Goal: Information Seeking & Learning: Learn about a topic

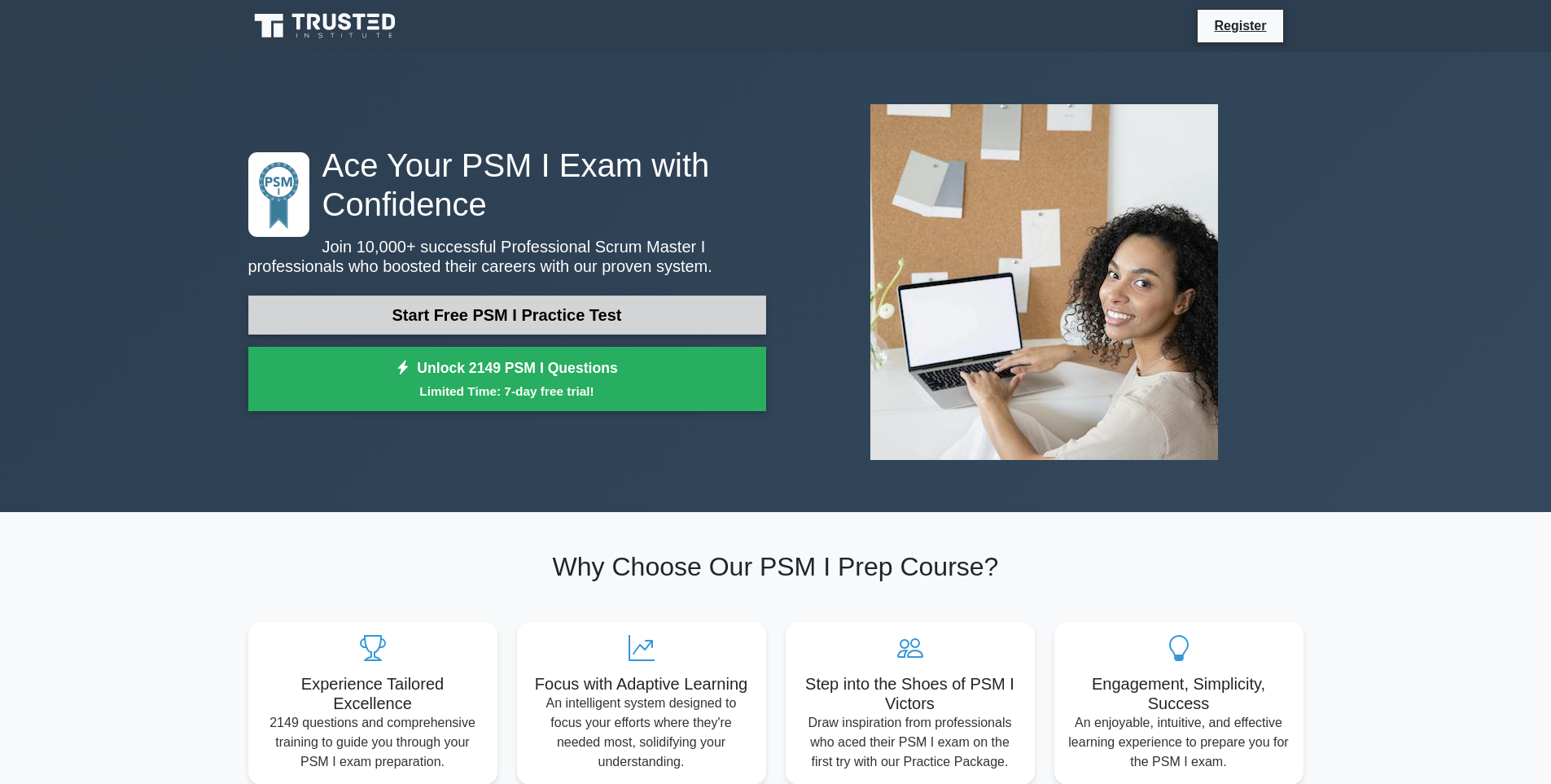
click at [611, 306] on link "Start Free PSM I Practice Test" at bounding box center [507, 315] width 518 height 39
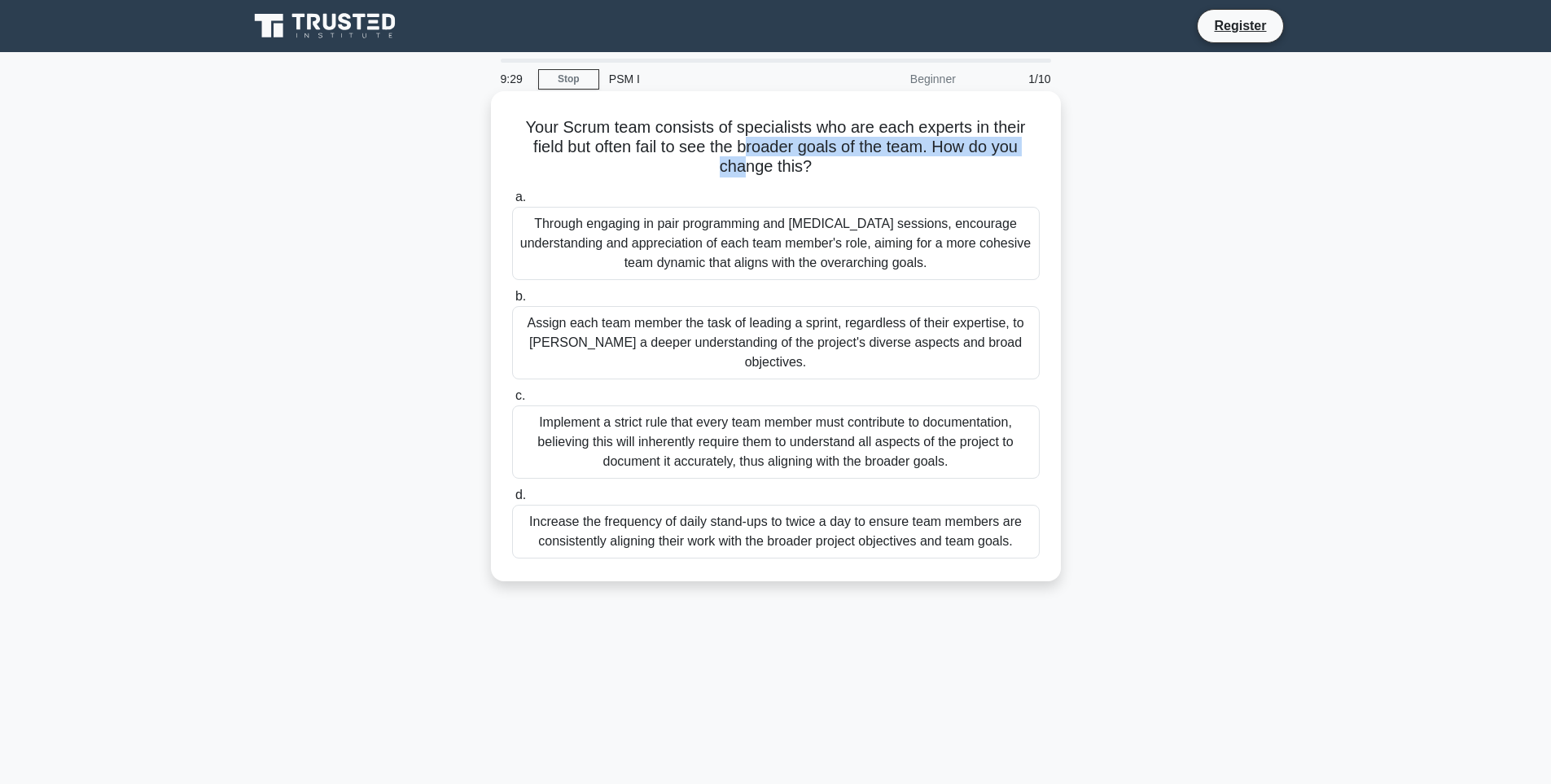
drag, startPoint x: 745, startPoint y: 141, endPoint x: 746, endPoint y: 169, distance: 28.0
click at [746, 169] on h5 "Your Scrum team consists of specialists who are each experts in their field but…" at bounding box center [776, 147] width 531 height 60
click at [755, 161] on h5 "Your Scrum team consists of specialists who are each experts in their field but…" at bounding box center [776, 147] width 531 height 60
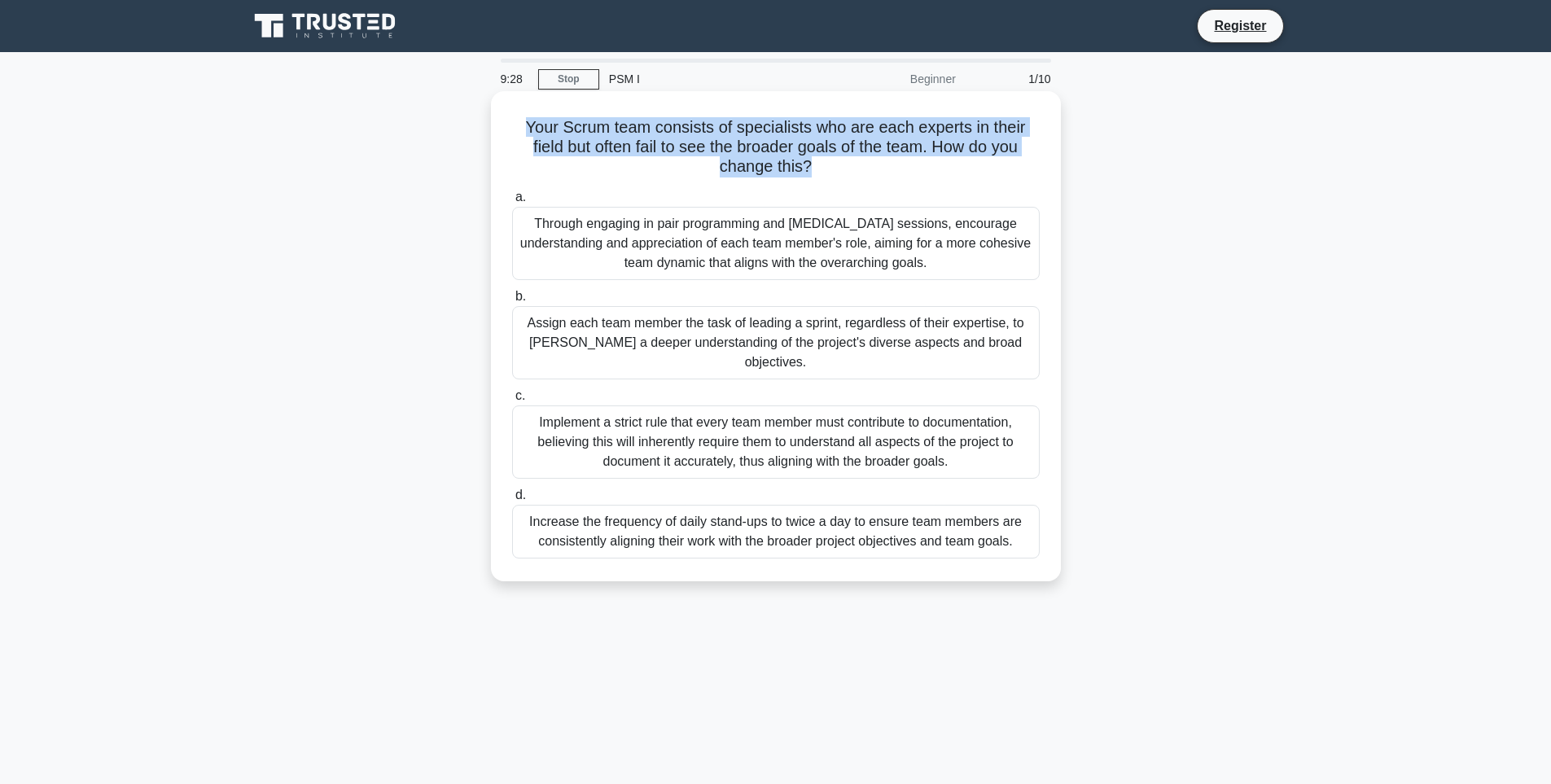
click at [755, 161] on h5 "Your Scrum team consists of specialists who are each experts in their field but…" at bounding box center [776, 147] width 531 height 60
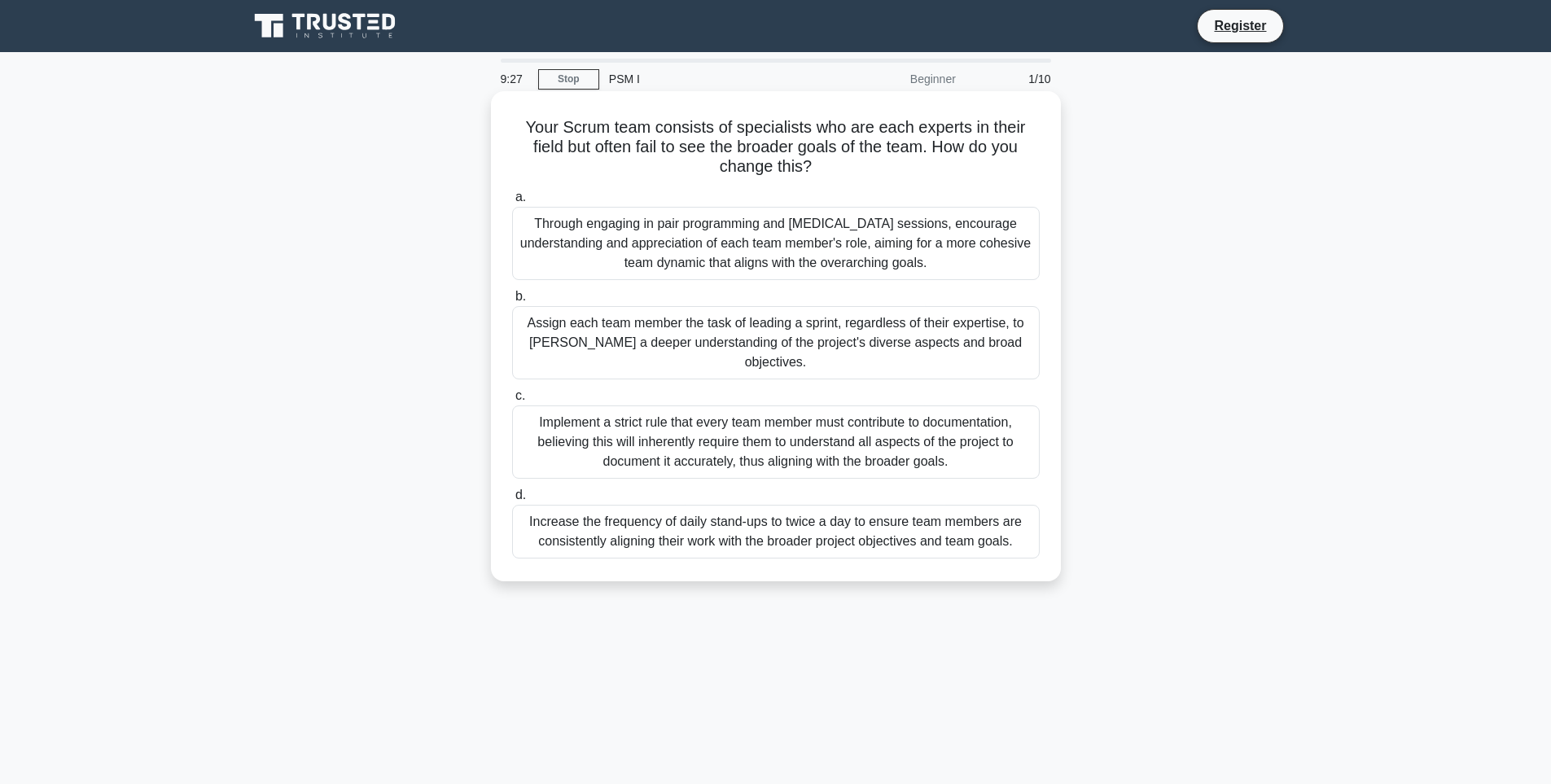
click at [735, 203] on label "a. Through engaging in pair programming and cross-training sessions, encourage …" at bounding box center [776, 234] width 528 height 93
click at [512, 203] on input "a. Through engaging in pair programming and cross-training sessions, encourage …" at bounding box center [512, 197] width 0 height 11
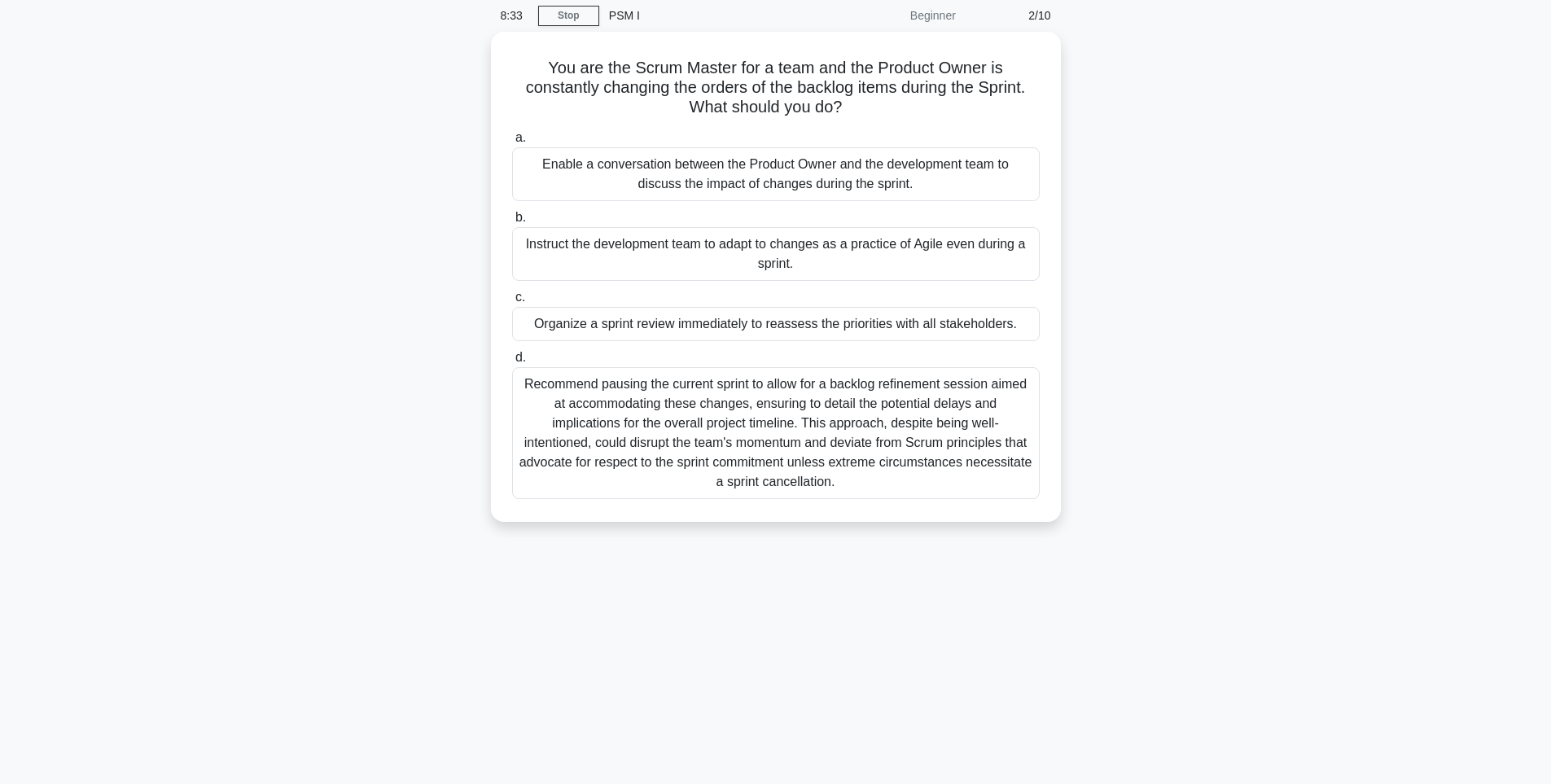
scroll to position [57, 0]
click at [852, 189] on div "Enable a conversation between the Product Owner and the development team to dis…" at bounding box center [776, 177] width 528 height 54
click at [512, 146] on input "a. Enable a conversation between the Product Owner and the development team to …" at bounding box center [512, 140] width 0 height 11
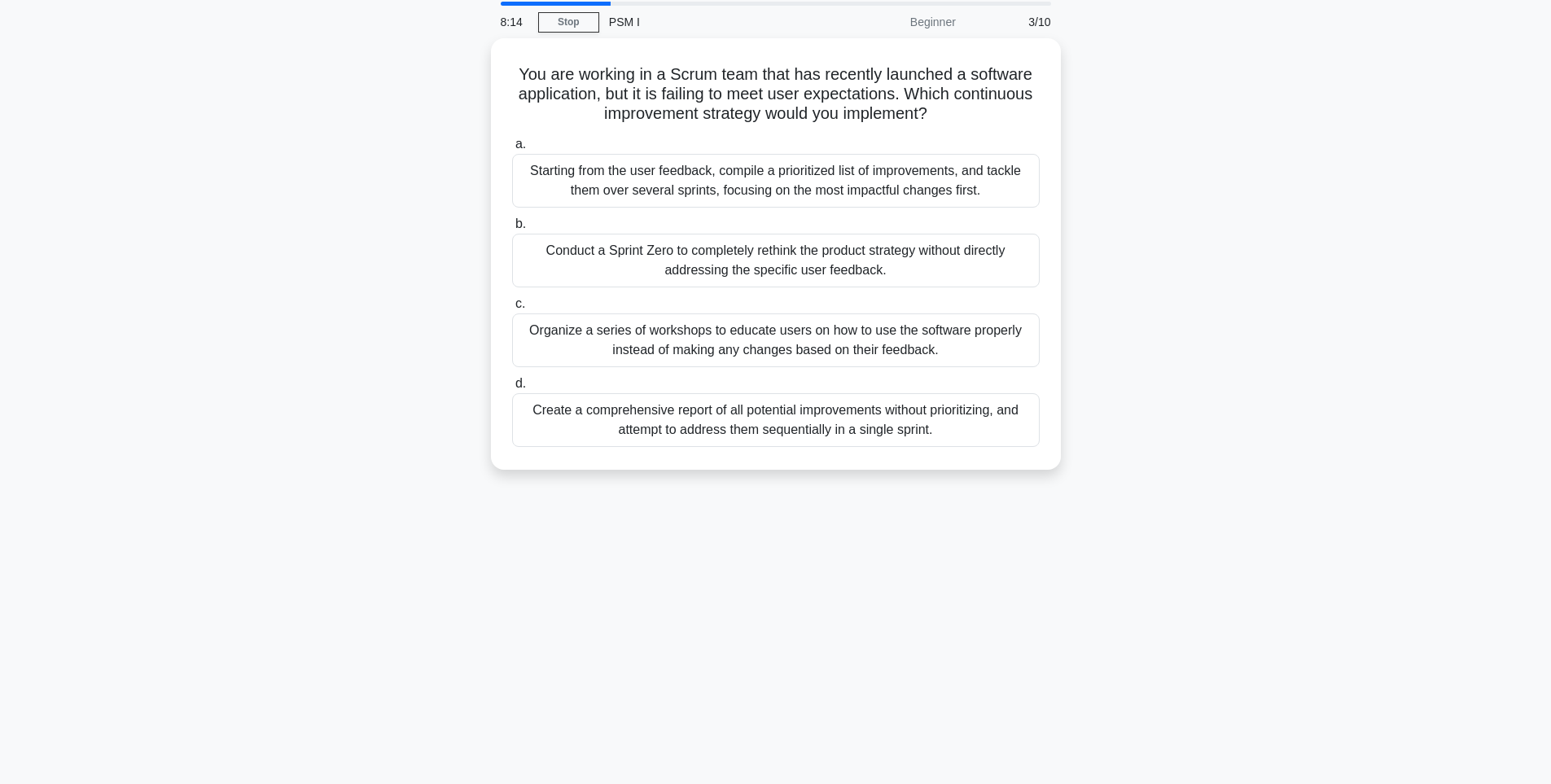
scroll to position [0, 0]
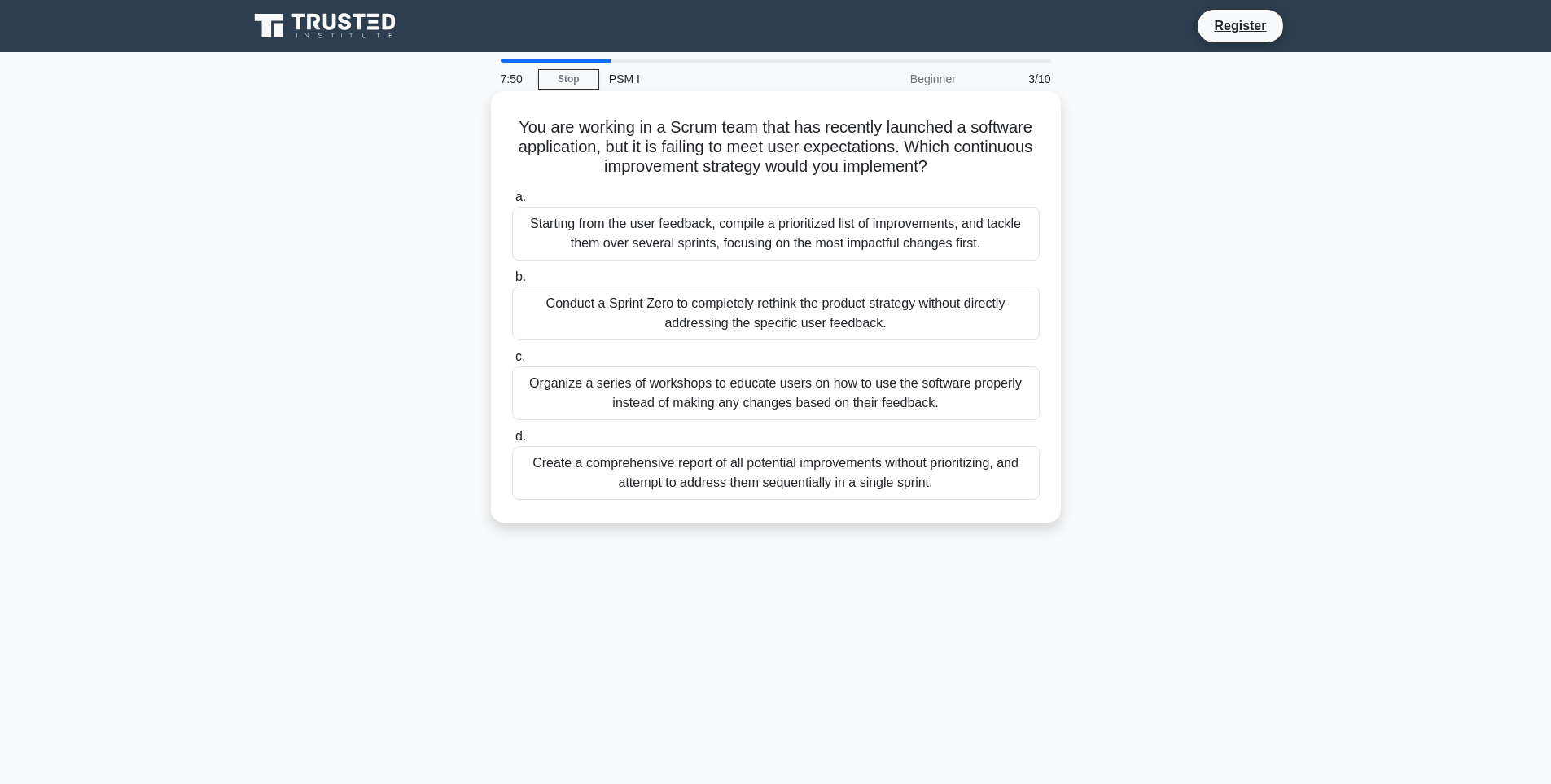
click at [925, 224] on div "Starting from the user feedback, compile a prioritized list of improvements, an…" at bounding box center [776, 234] width 528 height 54
click at [512, 203] on input "a. Starting from the user feedback, compile a prioritized list of improvements,…" at bounding box center [512, 197] width 0 height 11
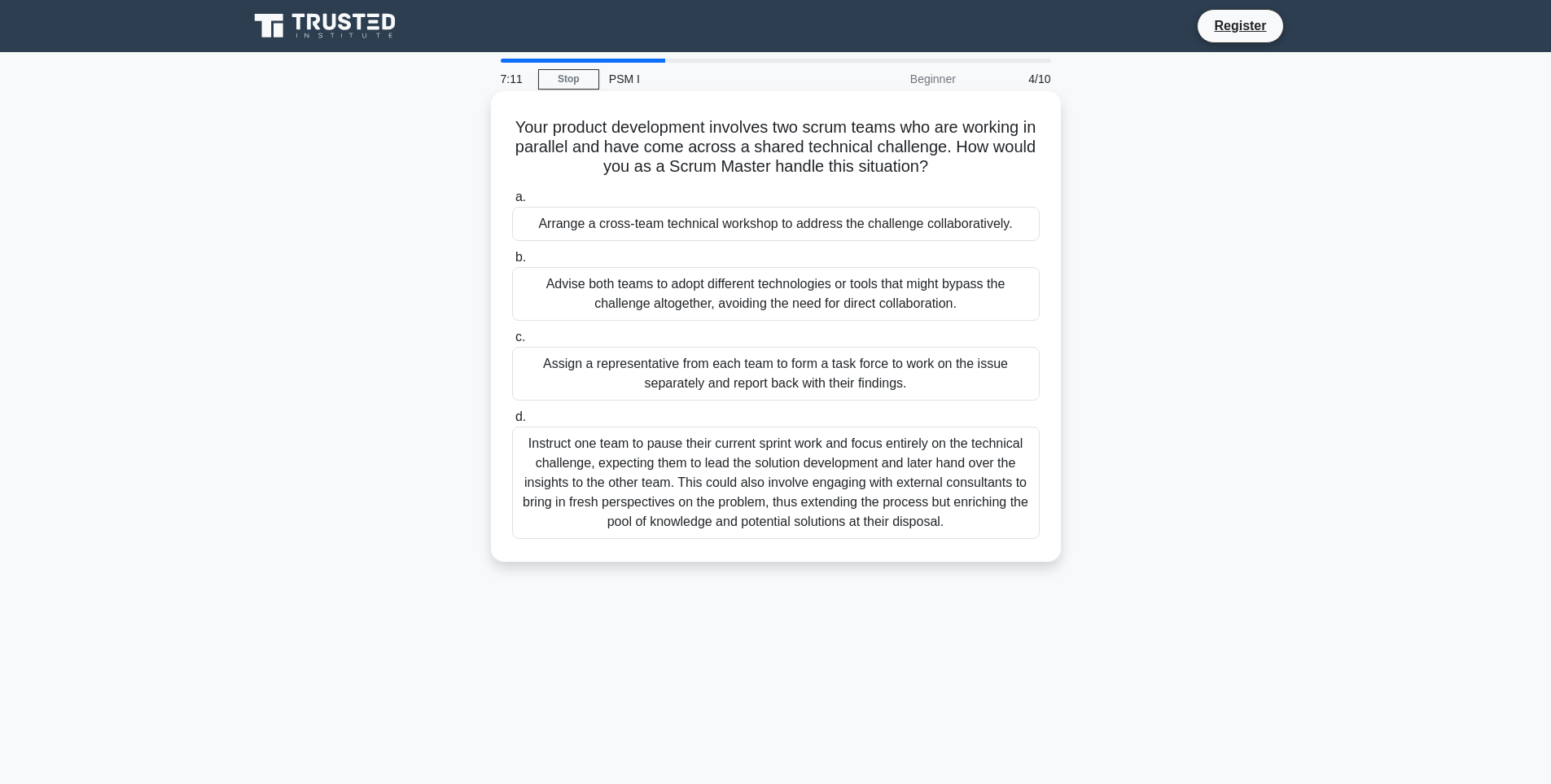
click at [719, 307] on div "Advise both teams to adopt different technologies or tools that might bypass th…" at bounding box center [776, 294] width 528 height 54
click at [512, 263] on input "b. Advise both teams to adopt different technologies or tools that might bypass…" at bounding box center [512, 257] width 0 height 11
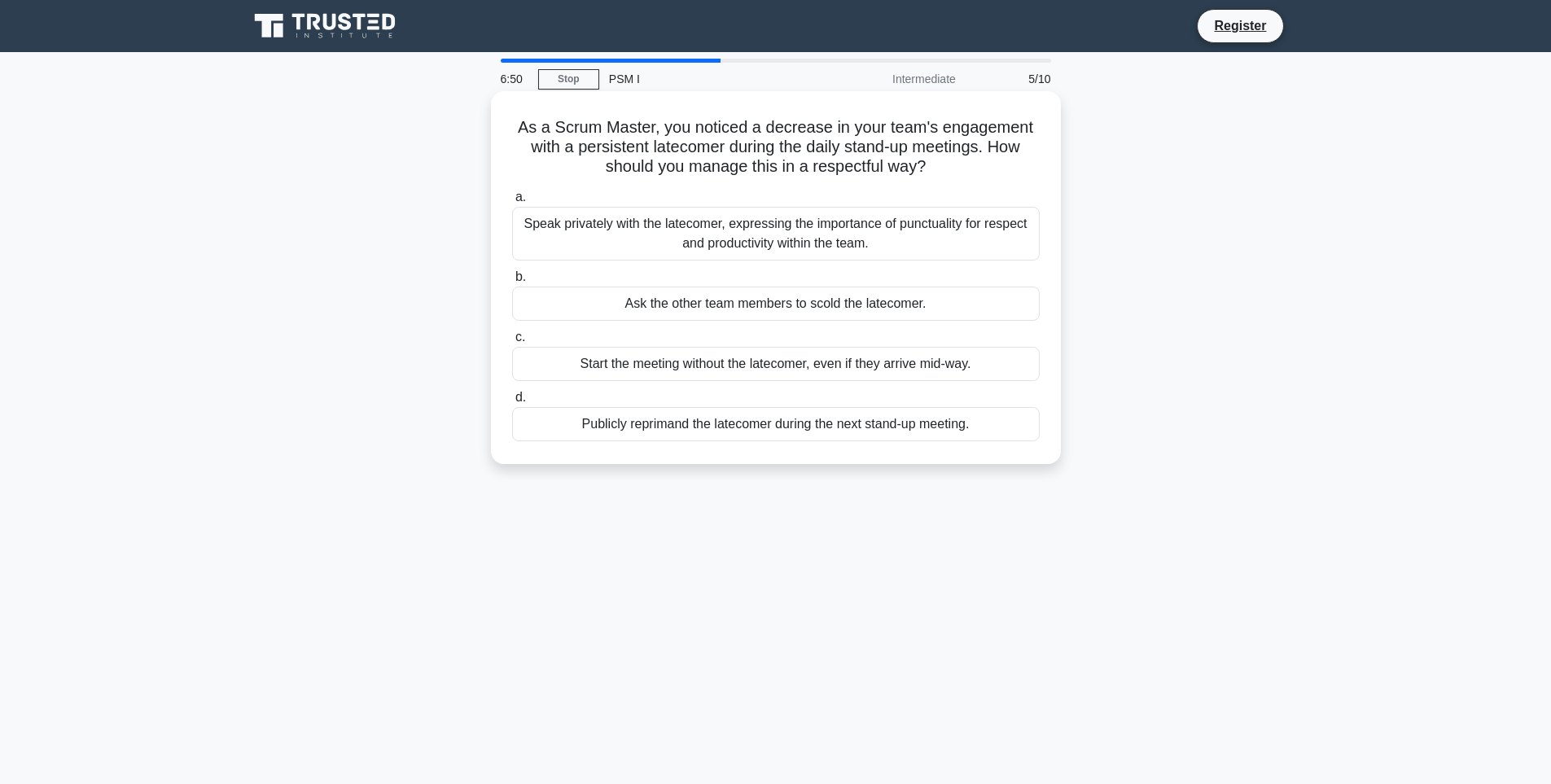
click at [984, 247] on div "Speak privately with the latecomer, expressing the importance of punctuality fo…" at bounding box center [776, 234] width 528 height 54
click at [512, 203] on input "a. Speak privately with the latecomer, expressing the importance of punctuality…" at bounding box center [512, 197] width 0 height 11
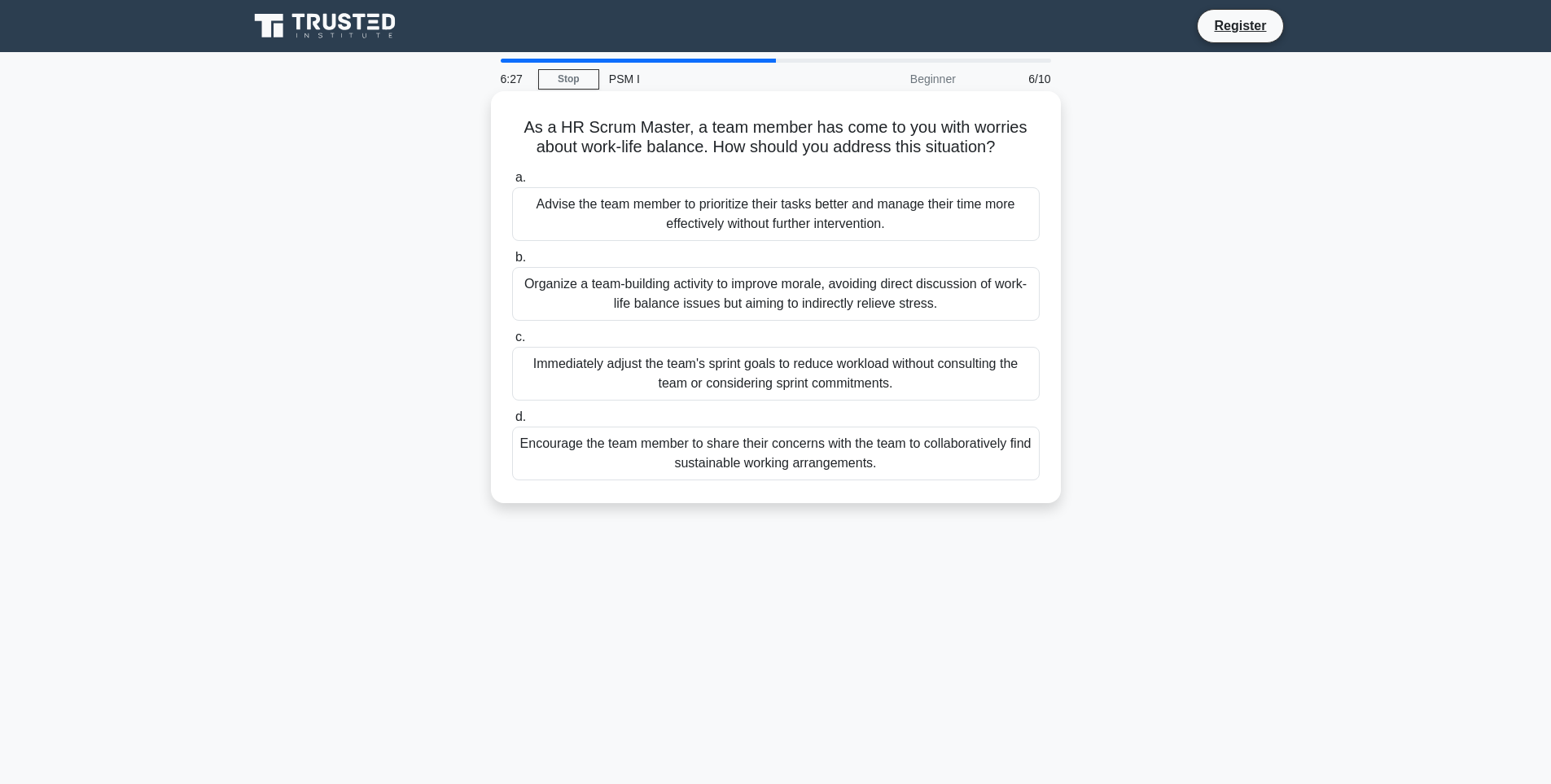
click at [901, 466] on div "Encourage the team member to share their concerns with the team to collaborativ…" at bounding box center [776, 453] width 528 height 54
click at [512, 423] on input "d. Encourage the team member to share their concerns with the team to collabora…" at bounding box center [512, 417] width 0 height 11
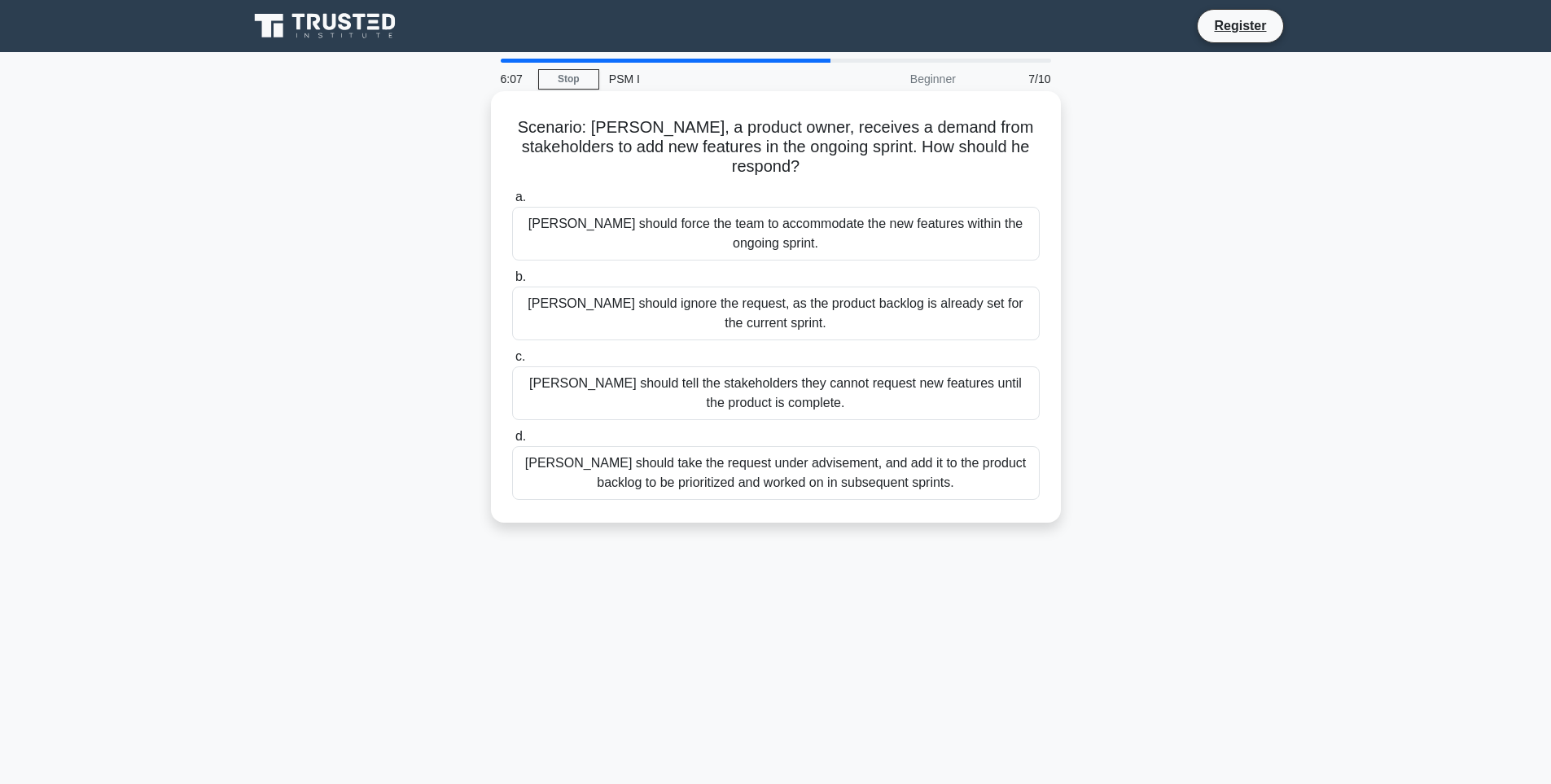
click at [998, 446] on div "Peter should take the request under advisement, and add it to the product backl…" at bounding box center [776, 473] width 528 height 54
click at [512, 431] on input "d. Peter should take the request under advisement, and add it to the product ba…" at bounding box center [512, 436] width 0 height 11
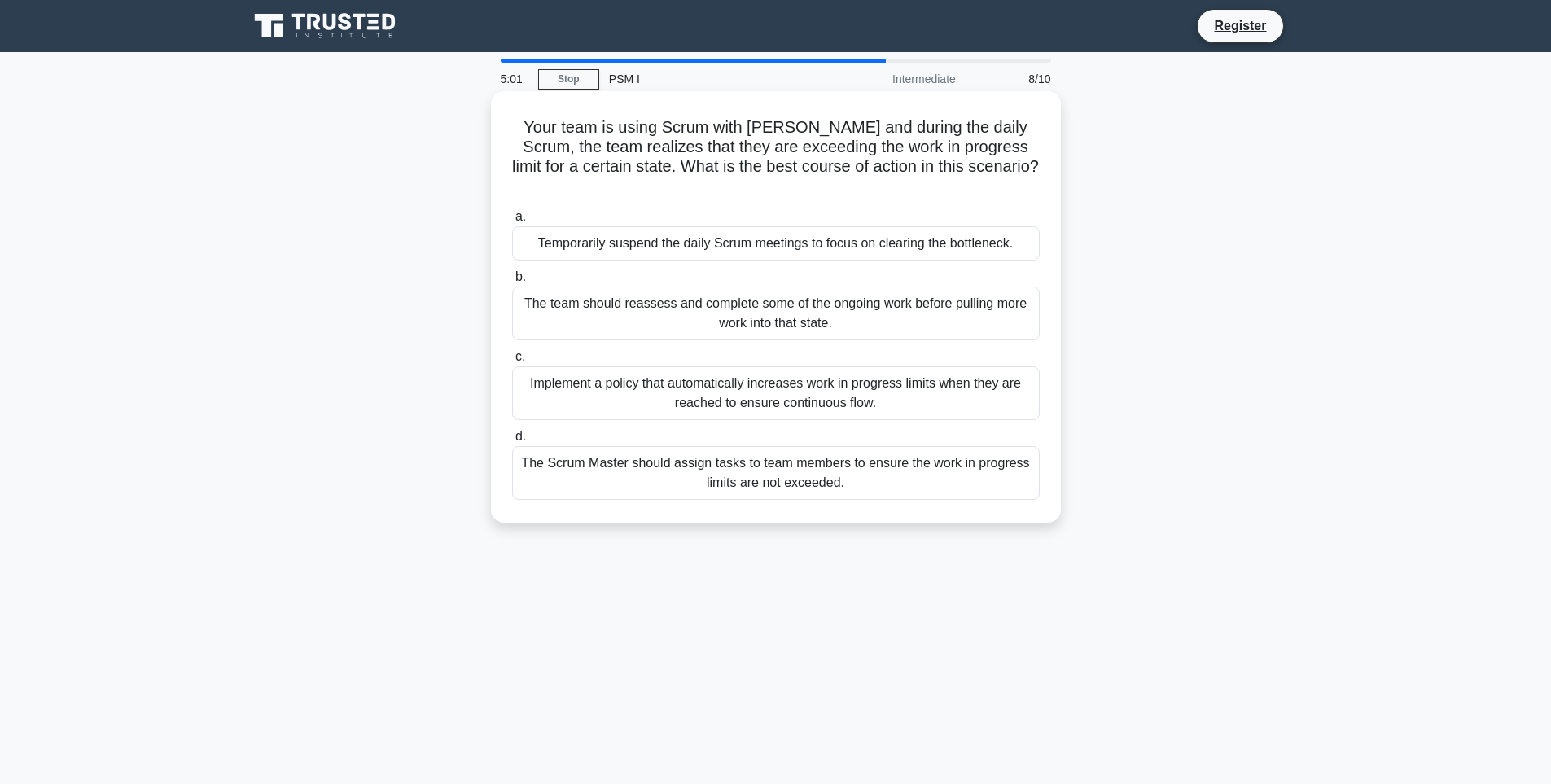
click at [717, 303] on div "The team should reassess and complete some of the ongoing work before pulling m…" at bounding box center [776, 313] width 528 height 54
click at [512, 283] on input "b. The team should reassess and complete some of the ongoing work before pullin…" at bounding box center [512, 277] width 0 height 11
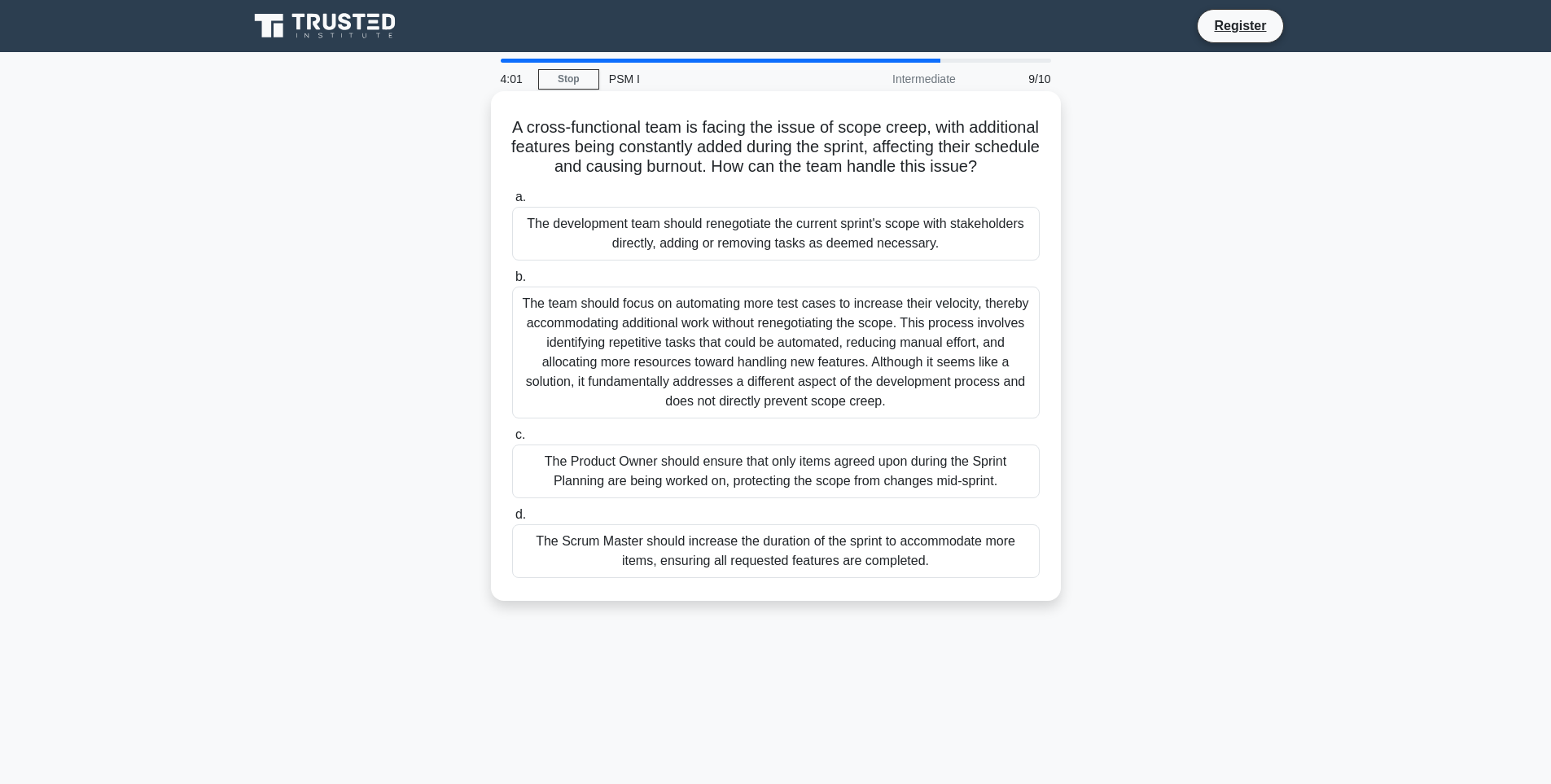
click at [975, 492] on div "The Product Owner should ensure that only items agreed upon during the Sprint P…" at bounding box center [776, 471] width 528 height 54
click at [512, 440] on input "c. The Product Owner should ensure that only items agreed upon during the Sprin…" at bounding box center [512, 435] width 0 height 11
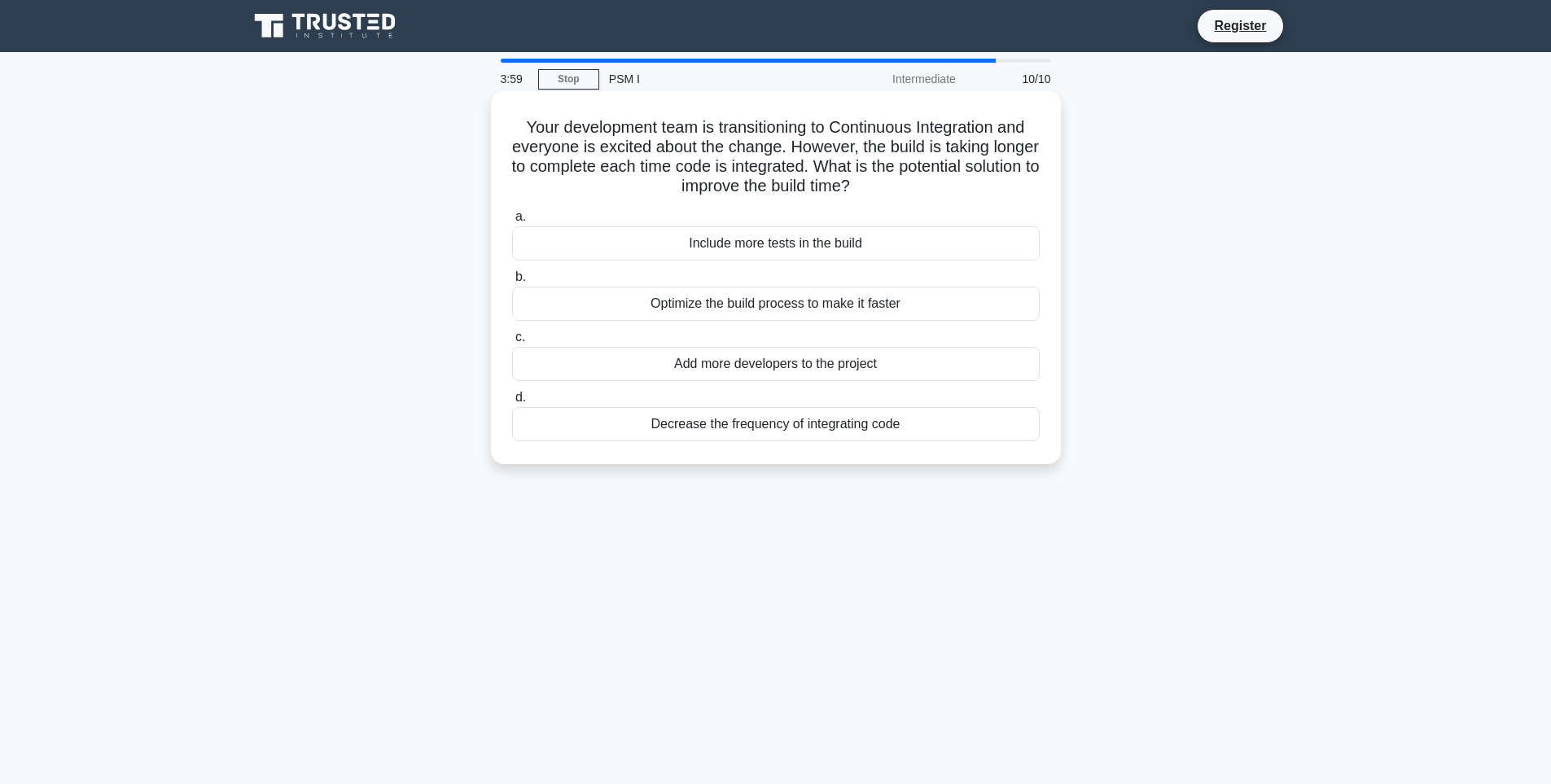
click at [1038, 191] on h5 "Your development team is transitioning to Continuous Integration and everyone i…" at bounding box center [776, 157] width 531 height 80
click at [917, 302] on div "Optimize the build process to make it faster" at bounding box center [776, 304] width 528 height 34
click at [512, 283] on input "b. Optimize the build process to make it faster" at bounding box center [512, 277] width 0 height 11
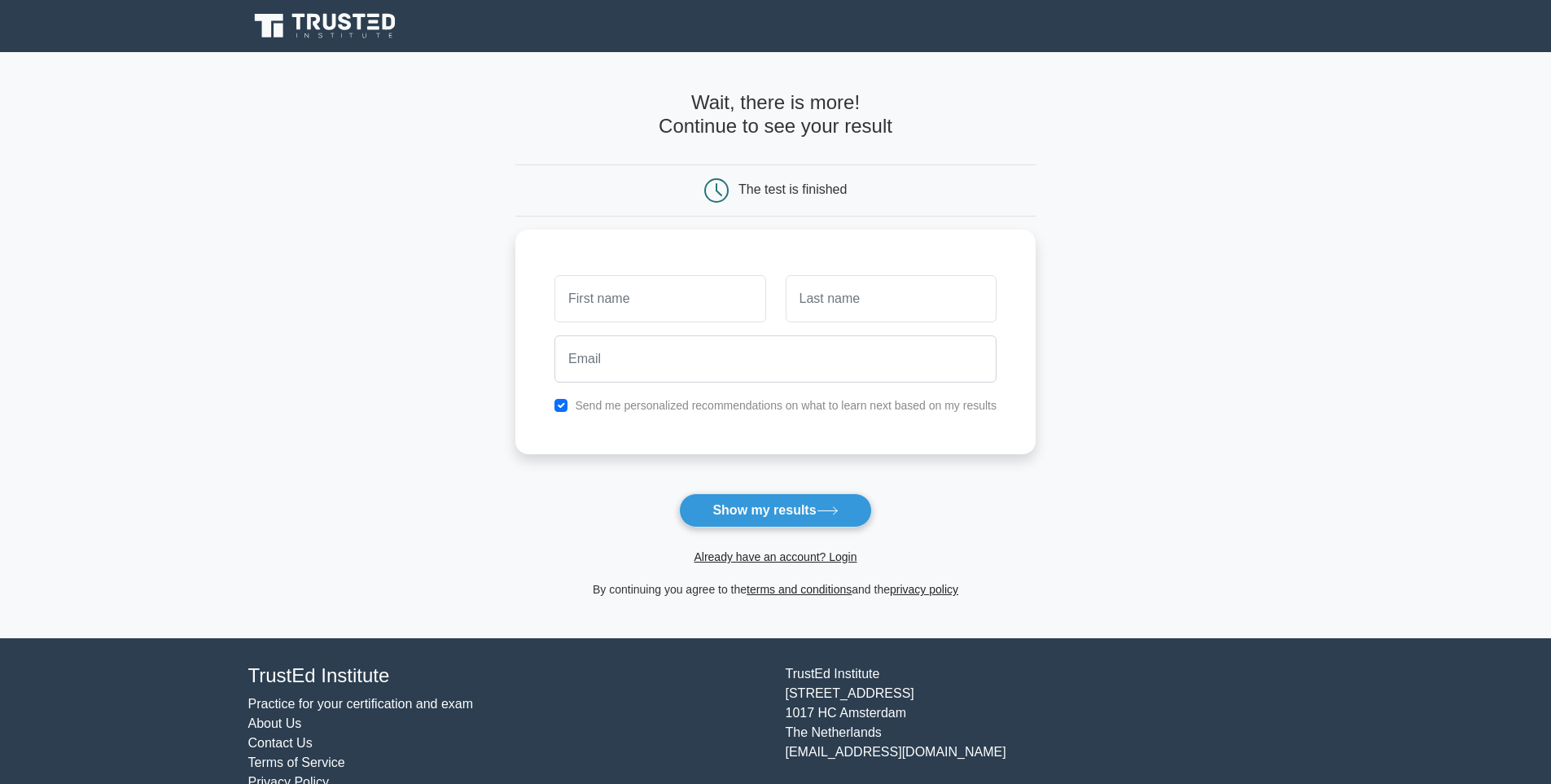
click at [739, 531] on div "Already have an account? Login" at bounding box center [775, 547] width 520 height 39
click at [756, 522] on button "Show my results" at bounding box center [775, 510] width 192 height 34
type input "anh"
click at [864, 293] on input "text" at bounding box center [891, 295] width 211 height 47
type input "anh"
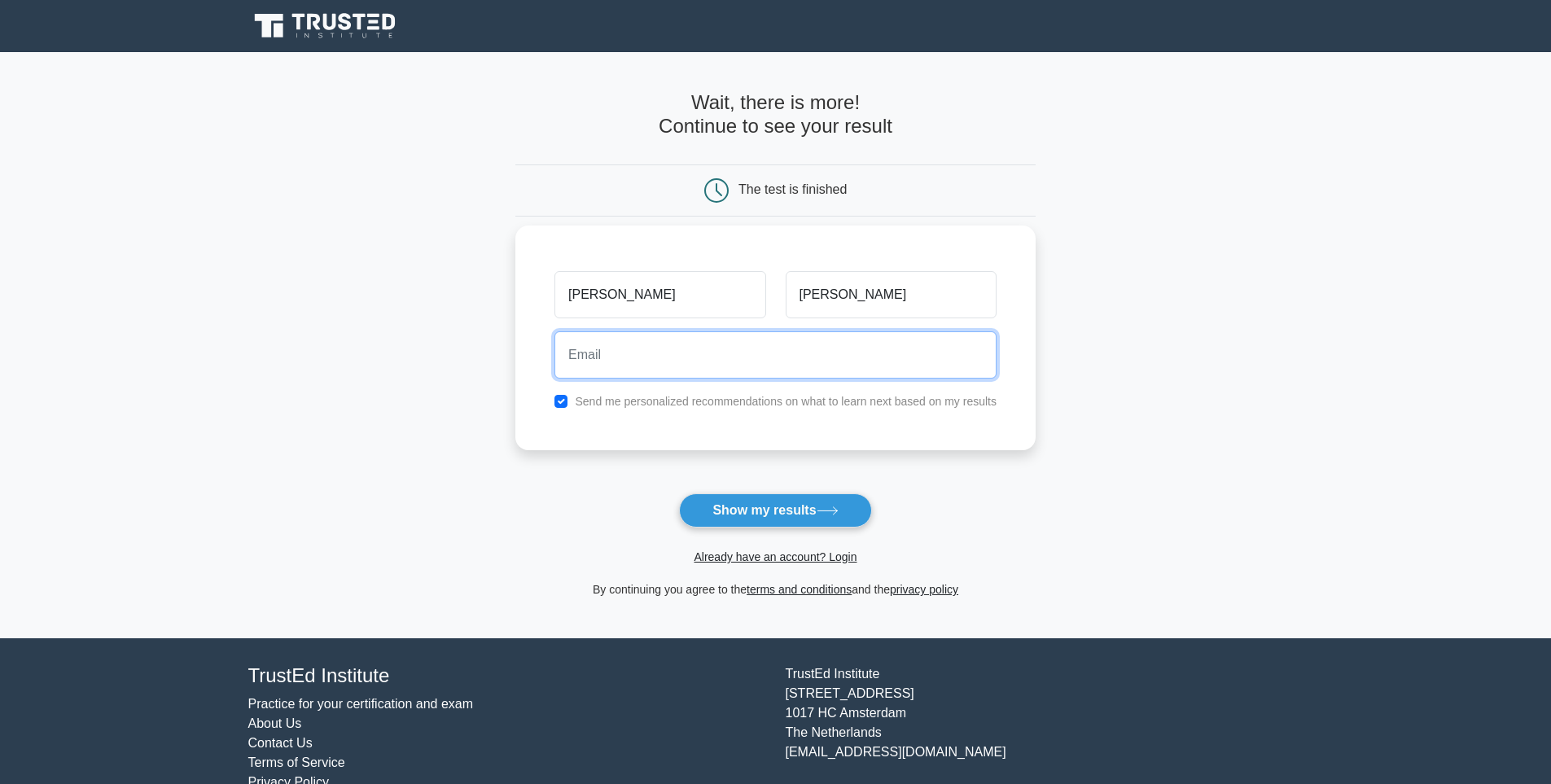
click at [810, 352] on input "email" at bounding box center [775, 355] width 442 height 47
type input "banhkepcua@gmail.com"
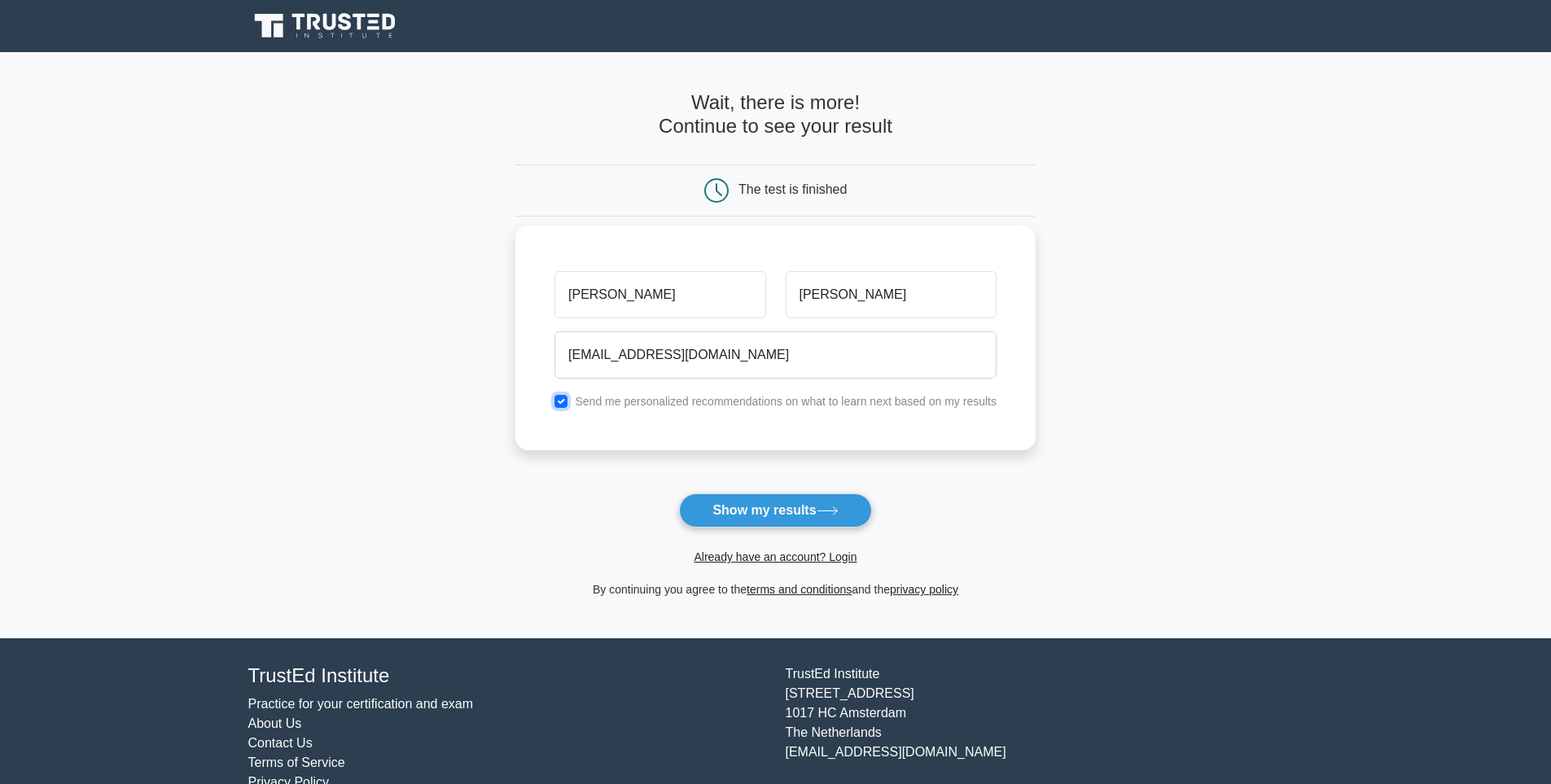
click at [564, 405] on input "checkbox" at bounding box center [561, 401] width 13 height 13
checkbox input "false"
click at [766, 514] on button "Show my results" at bounding box center [775, 510] width 192 height 34
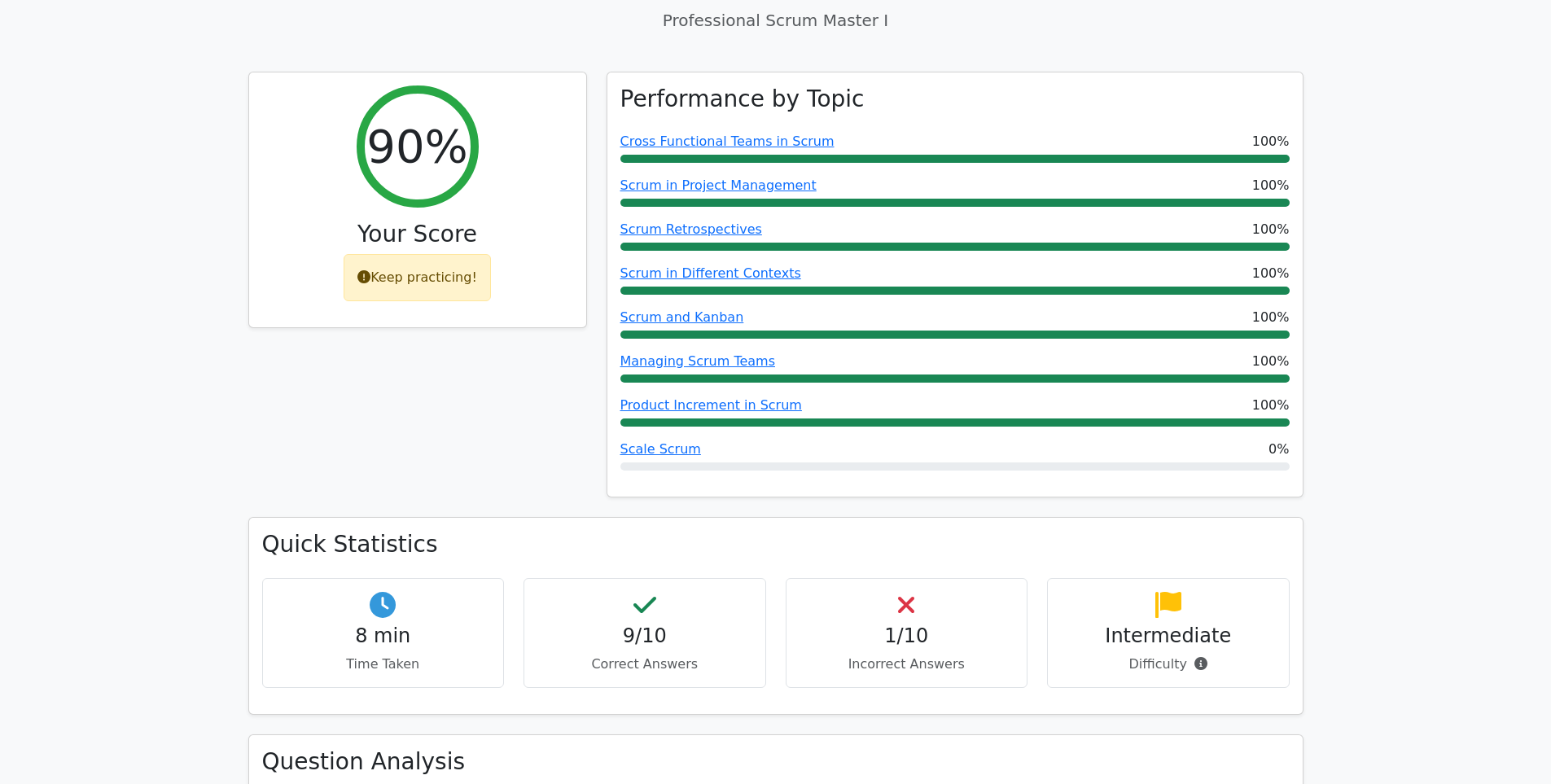
scroll to position [633, 0]
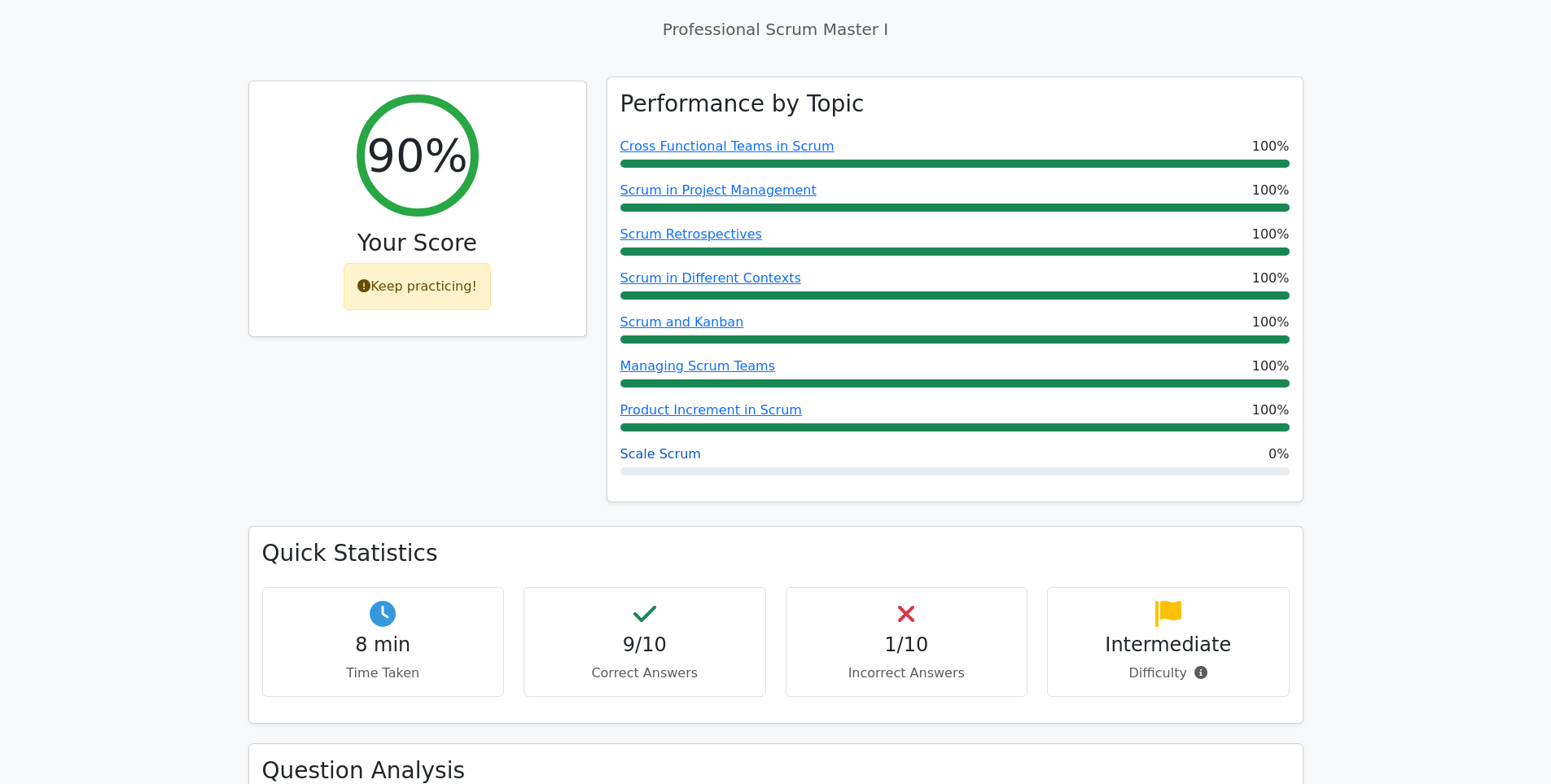
click at [652, 446] on link "Scale Scrum" at bounding box center [660, 453] width 81 height 15
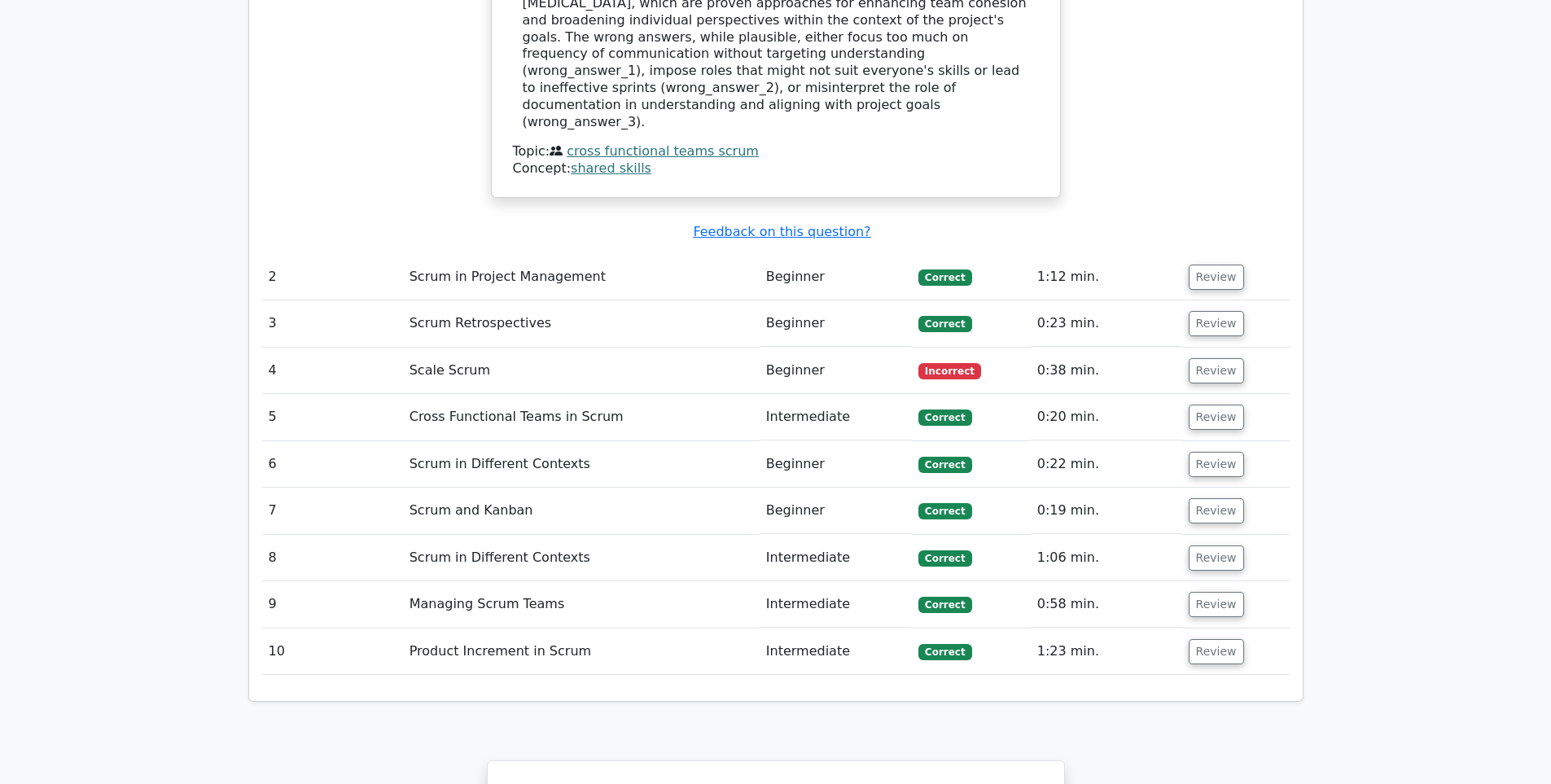
scroll to position [2126, 0]
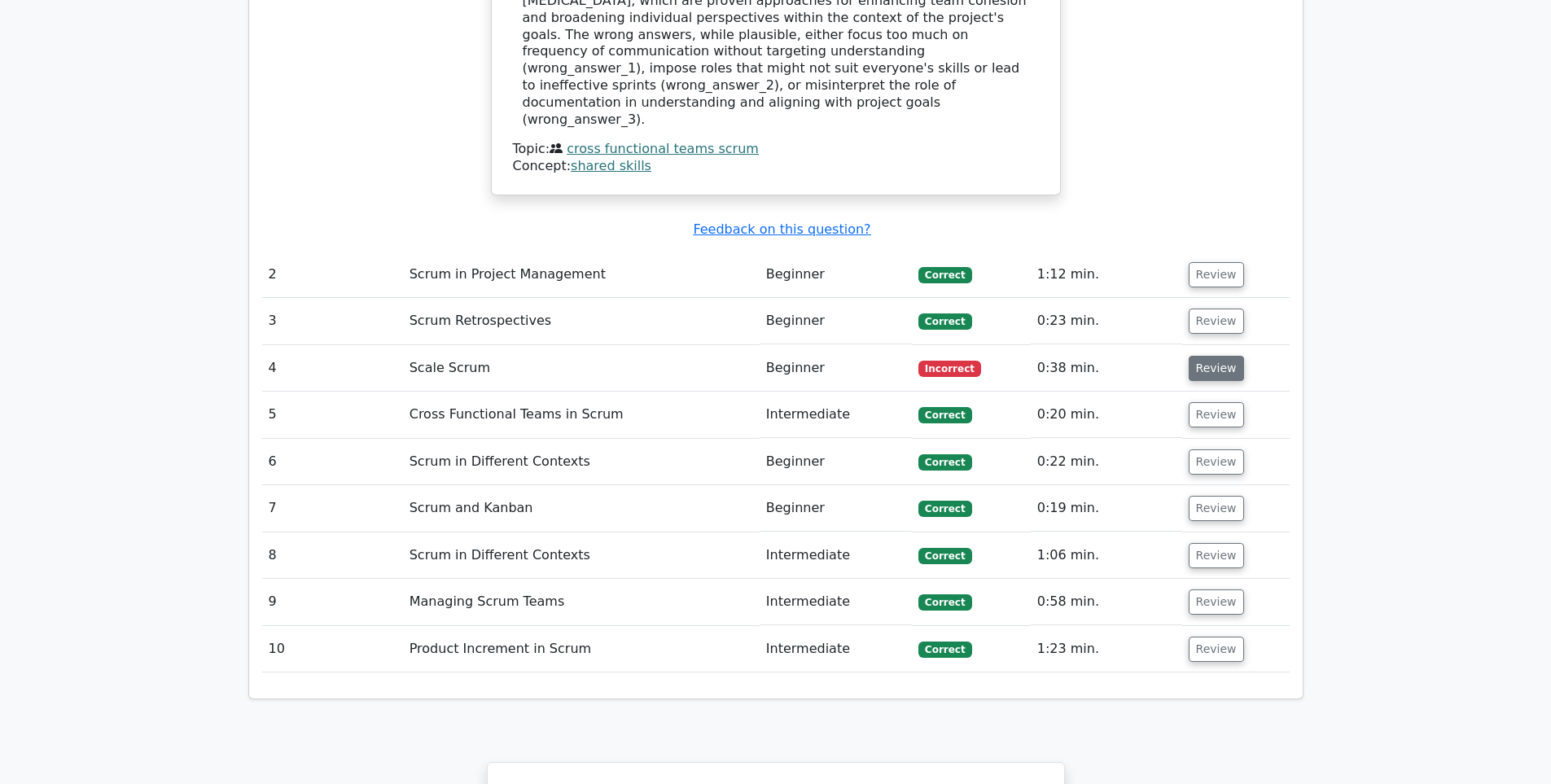
click at [1197, 356] on button "Review" at bounding box center [1216, 368] width 55 height 25
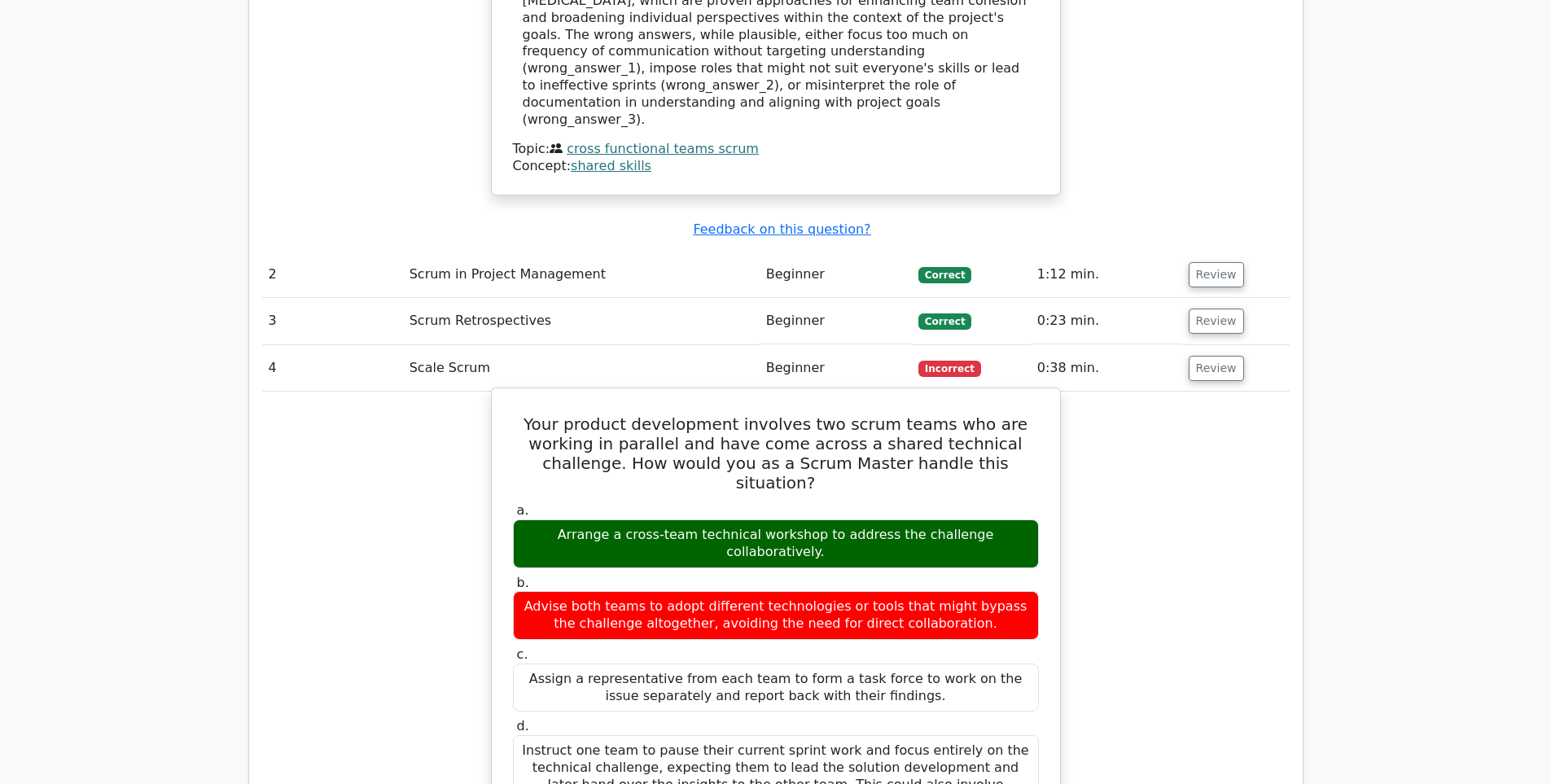
click at [659, 414] on h5 "Your product development involves two scrum teams who are working in parallel a…" at bounding box center [776, 453] width 529 height 78
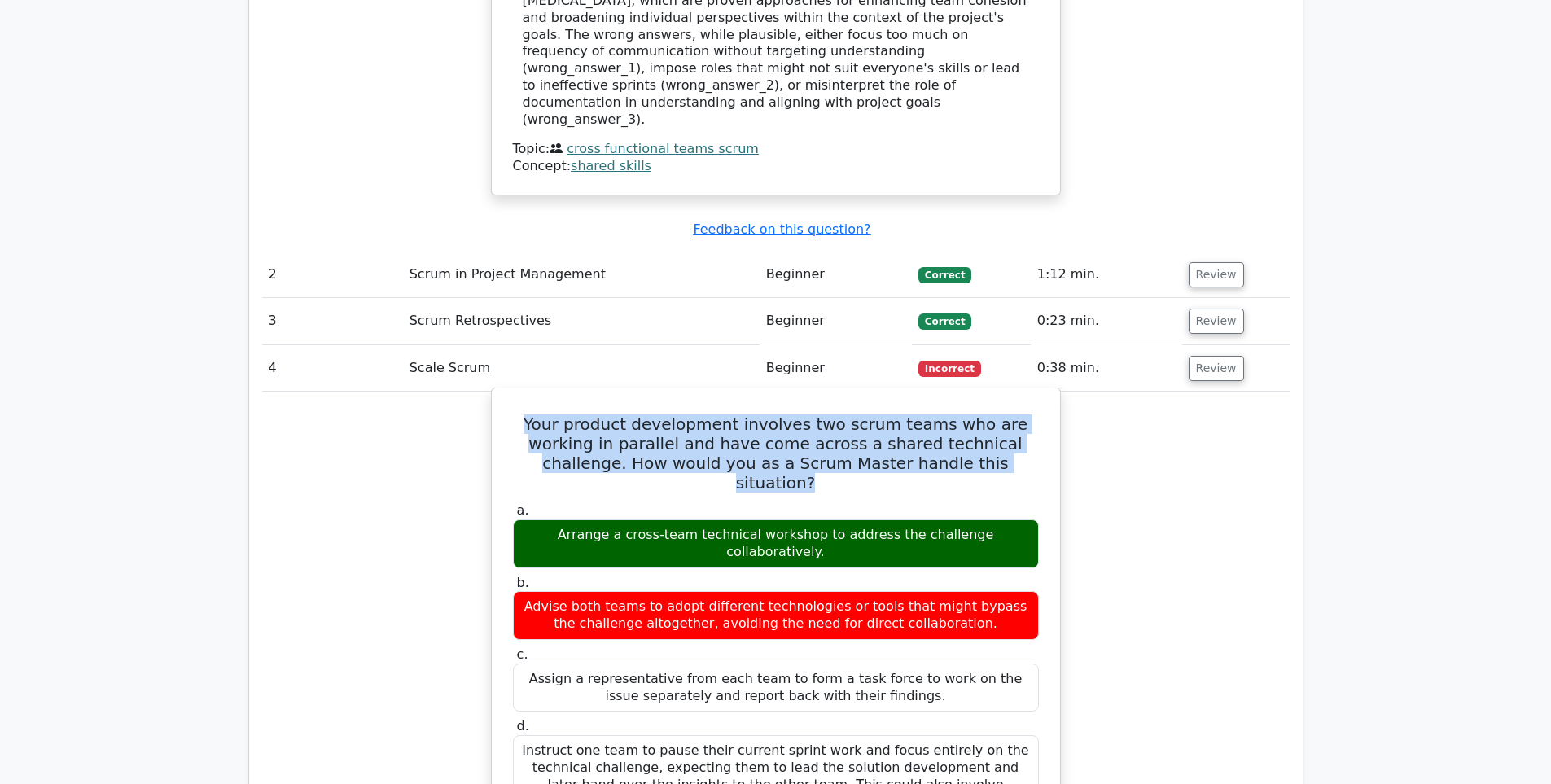
click at [659, 414] on h5 "Your product development involves two scrum teams who are working in parallel a…" at bounding box center [776, 453] width 529 height 78
click at [686, 414] on h5 "Your product development involves two scrum teams who are working in parallel a…" at bounding box center [776, 453] width 529 height 78
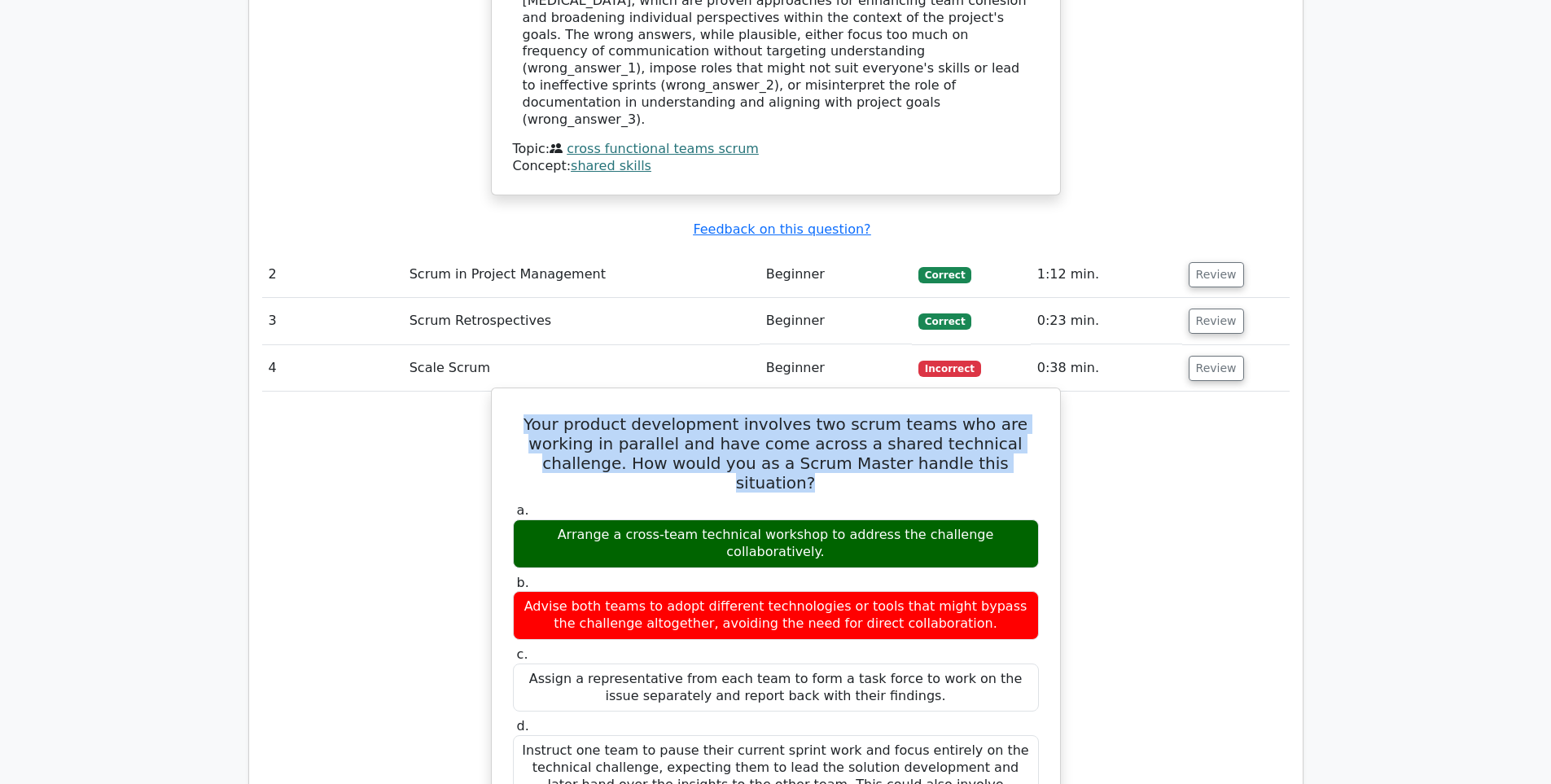
click at [686, 414] on h5 "Your product development involves two scrum teams who are working in parallel a…" at bounding box center [776, 453] width 529 height 78
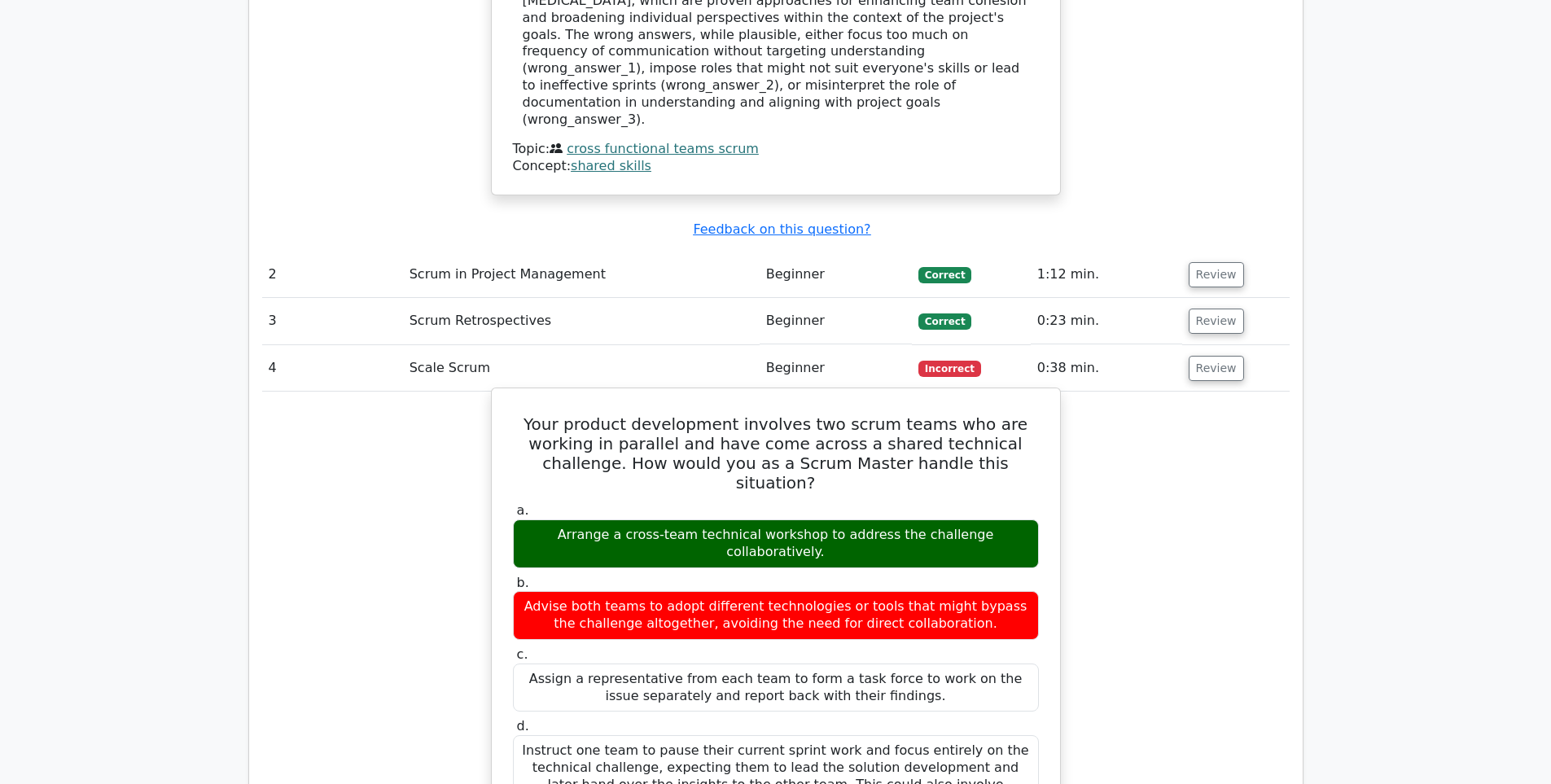
click at [708, 591] on div "Advise both teams to adopt different technologies or tools that might bypass th…" at bounding box center [776, 615] width 526 height 49
drag, startPoint x: 738, startPoint y: 384, endPoint x: 745, endPoint y: 379, distance: 8.6
click at [745, 575] on label "b. Advise both teams to adopt different technologies or tools that might bypass…" at bounding box center [776, 607] width 526 height 65
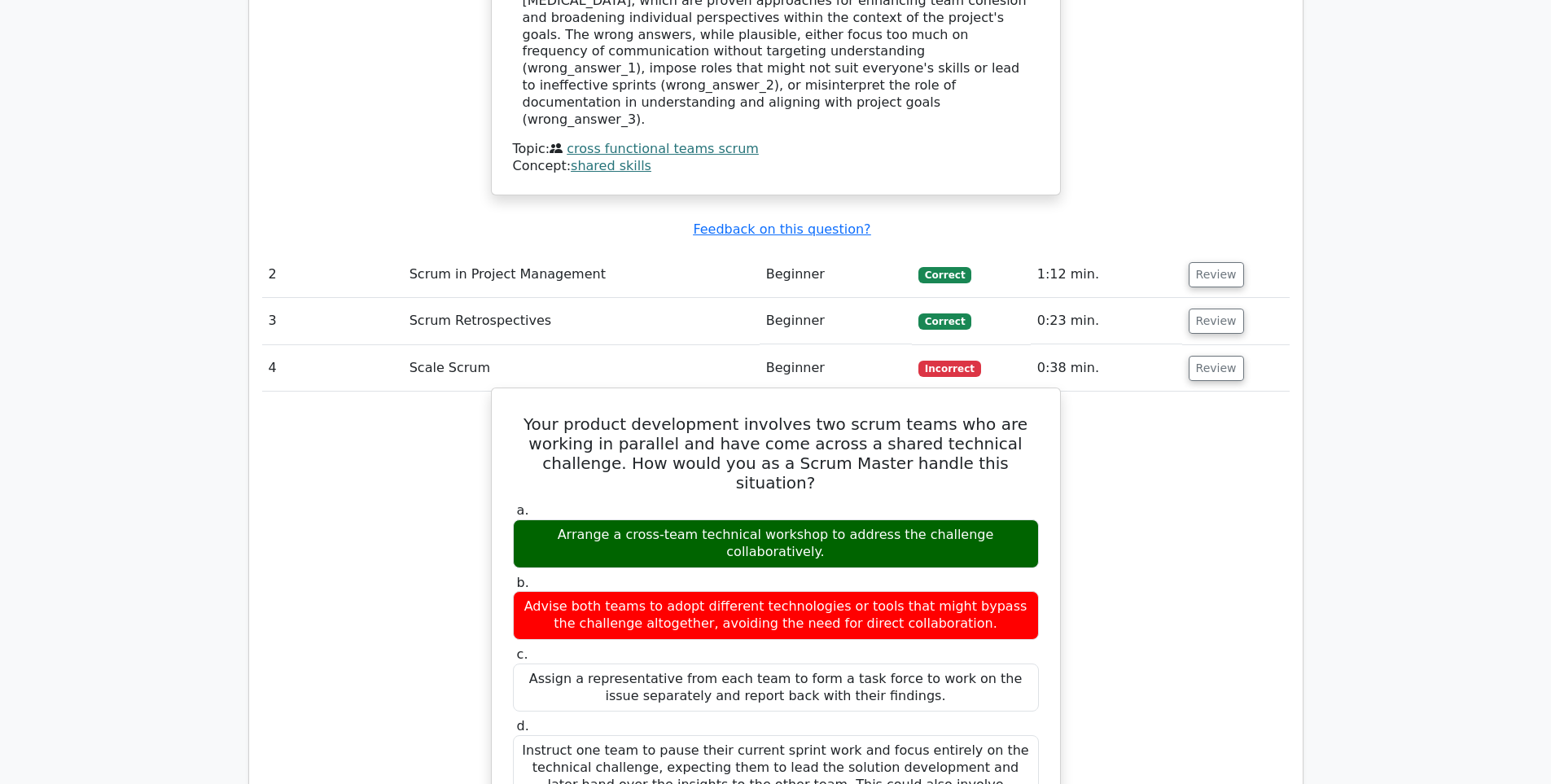
click at [745, 575] on label "b. Advise both teams to adopt different technologies or tools that might bypass…" at bounding box center [776, 607] width 526 height 65
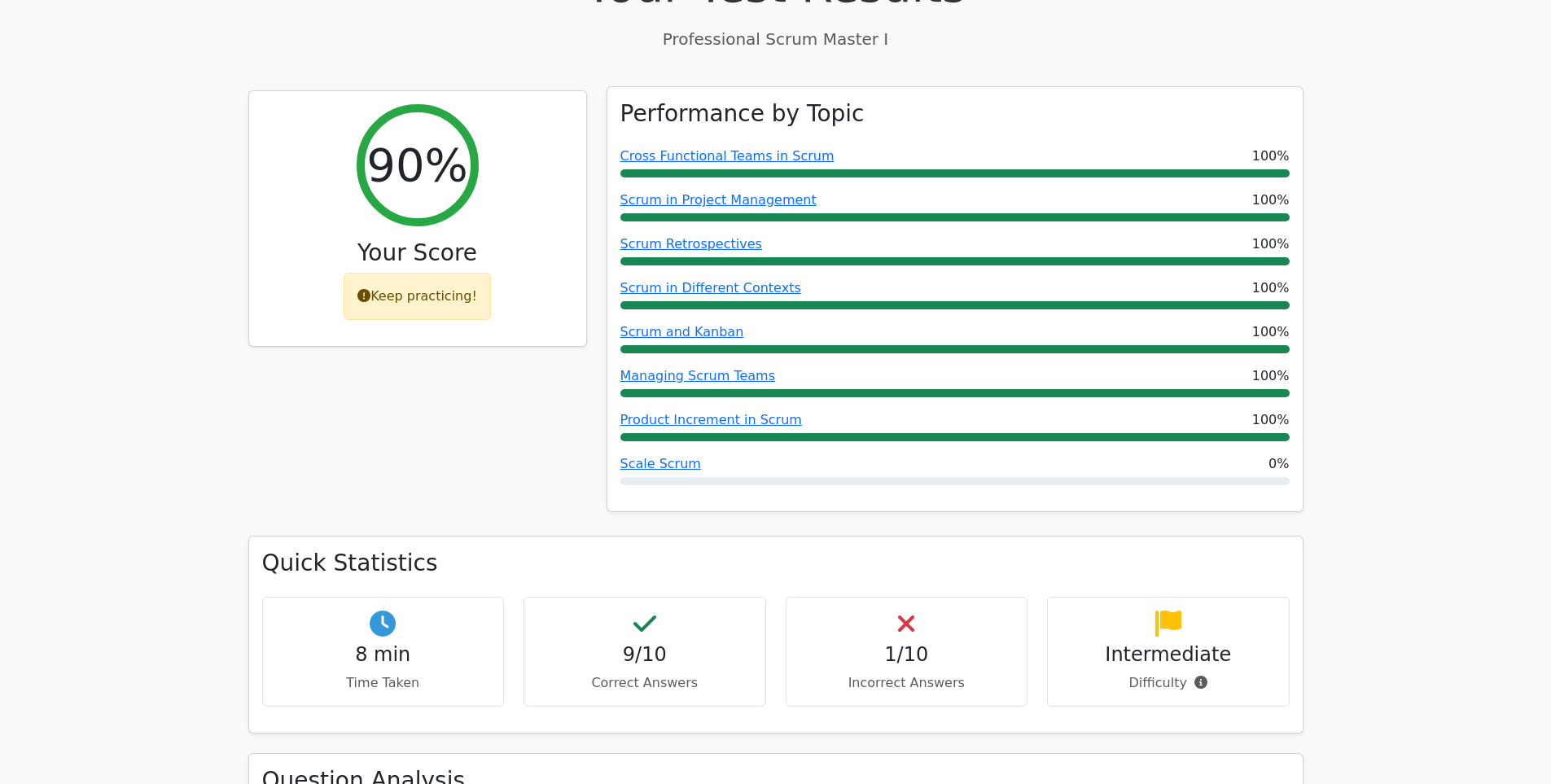
scroll to position [612, 0]
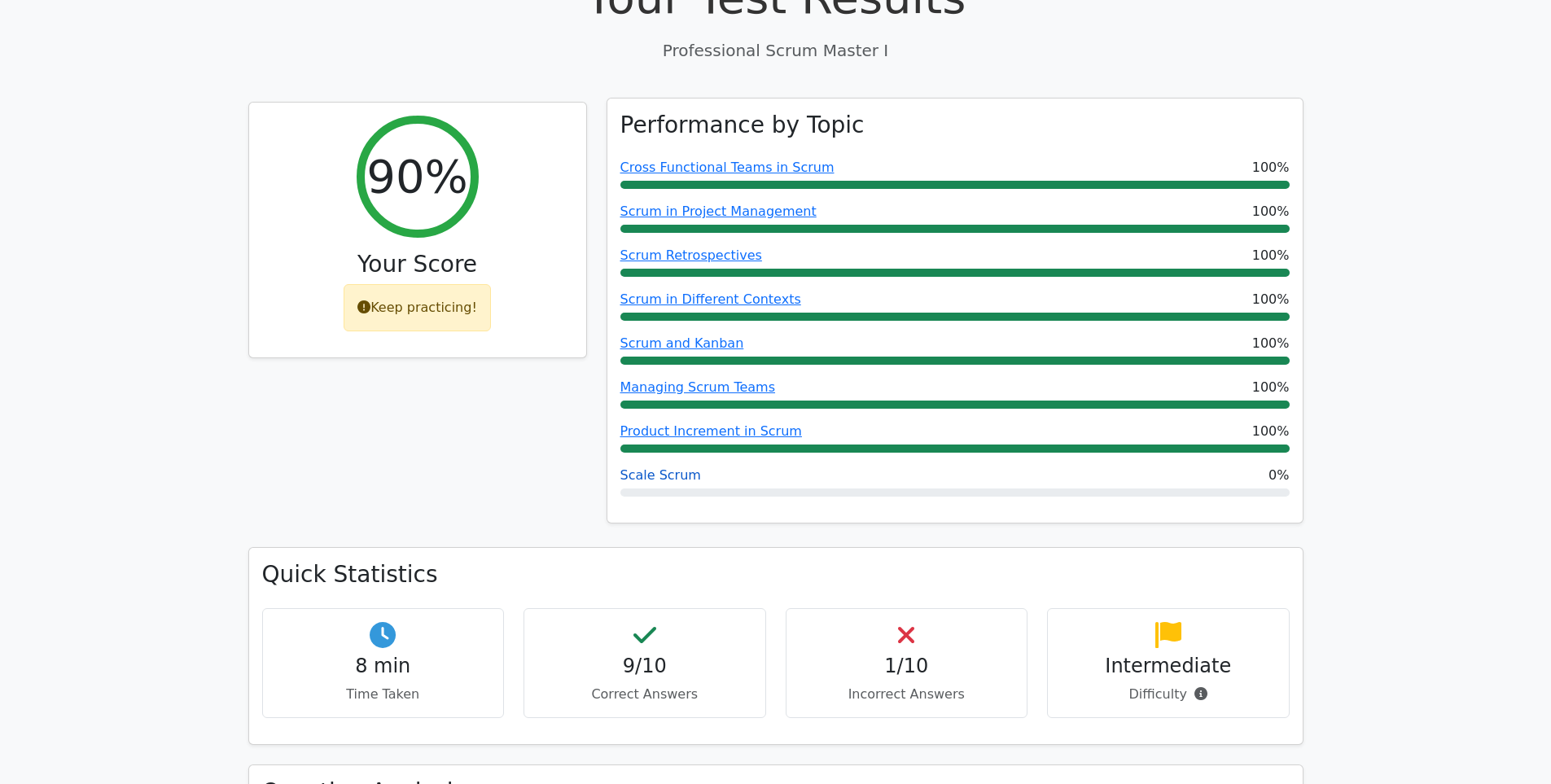
click at [648, 467] on link "Scale Scrum" at bounding box center [660, 475] width 81 height 15
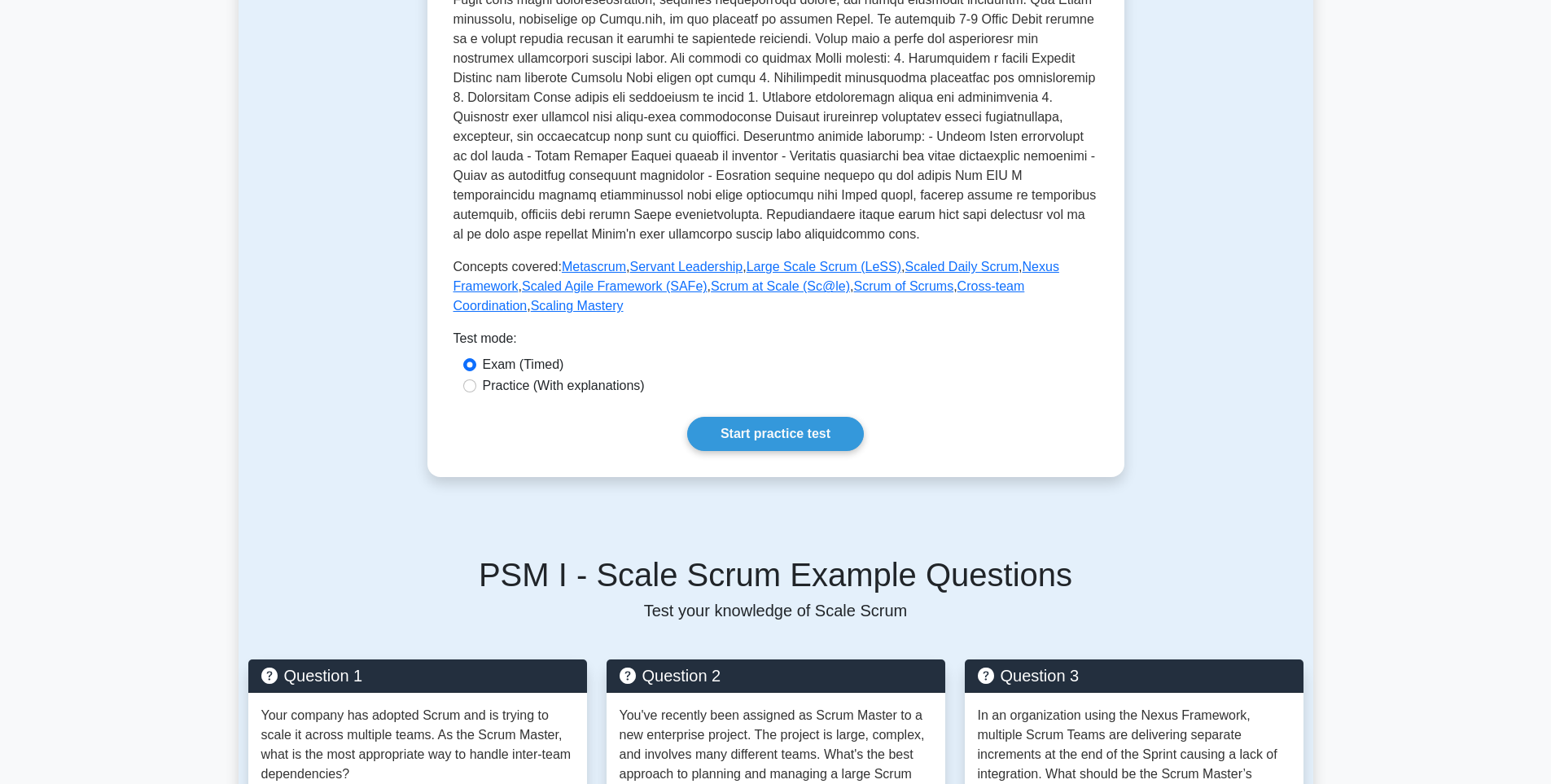
scroll to position [563, 0]
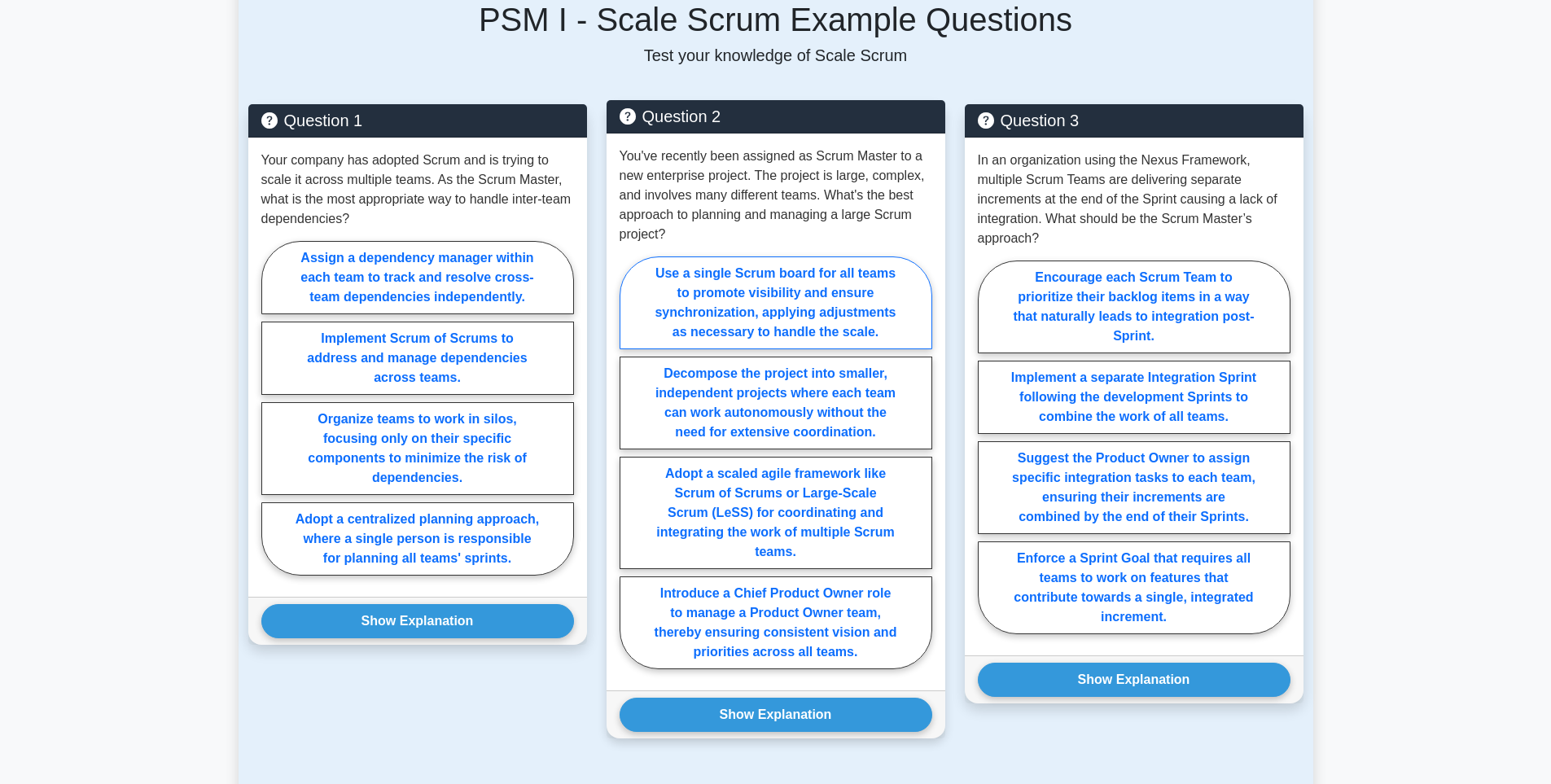
scroll to position [1091, 0]
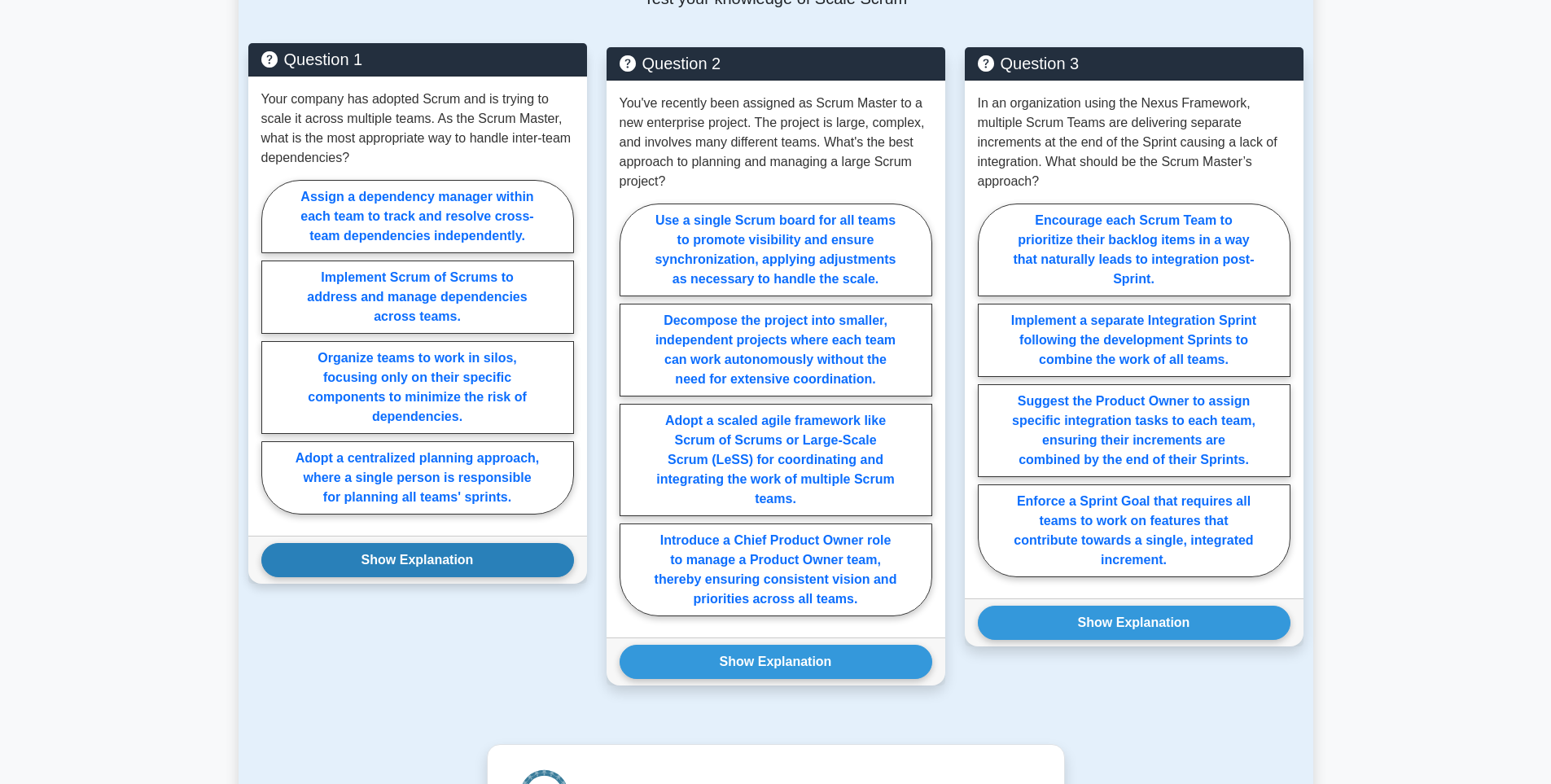
click at [478, 552] on button "Show Explanation" at bounding box center [418, 560] width 313 height 34
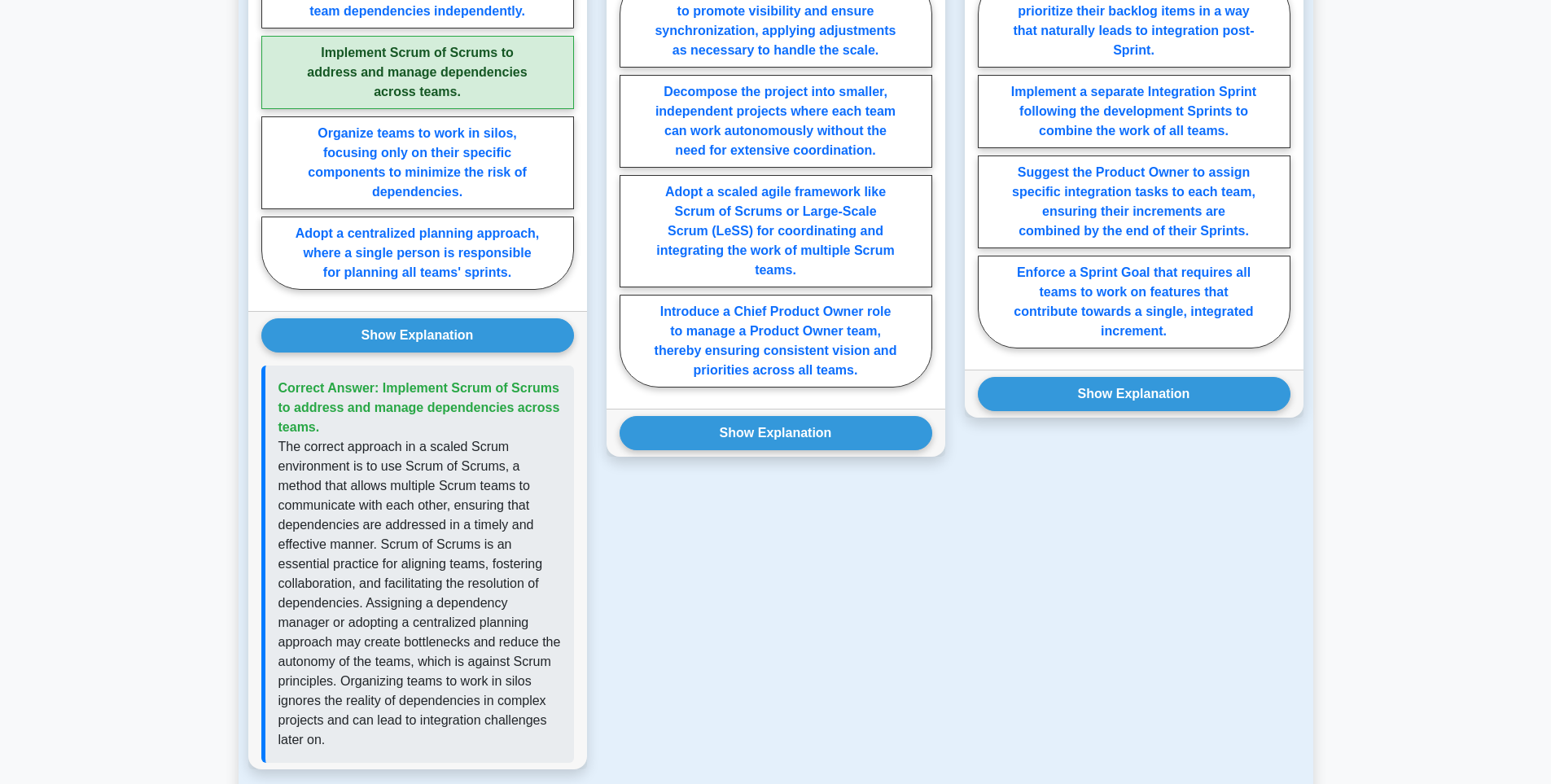
scroll to position [1294, 0]
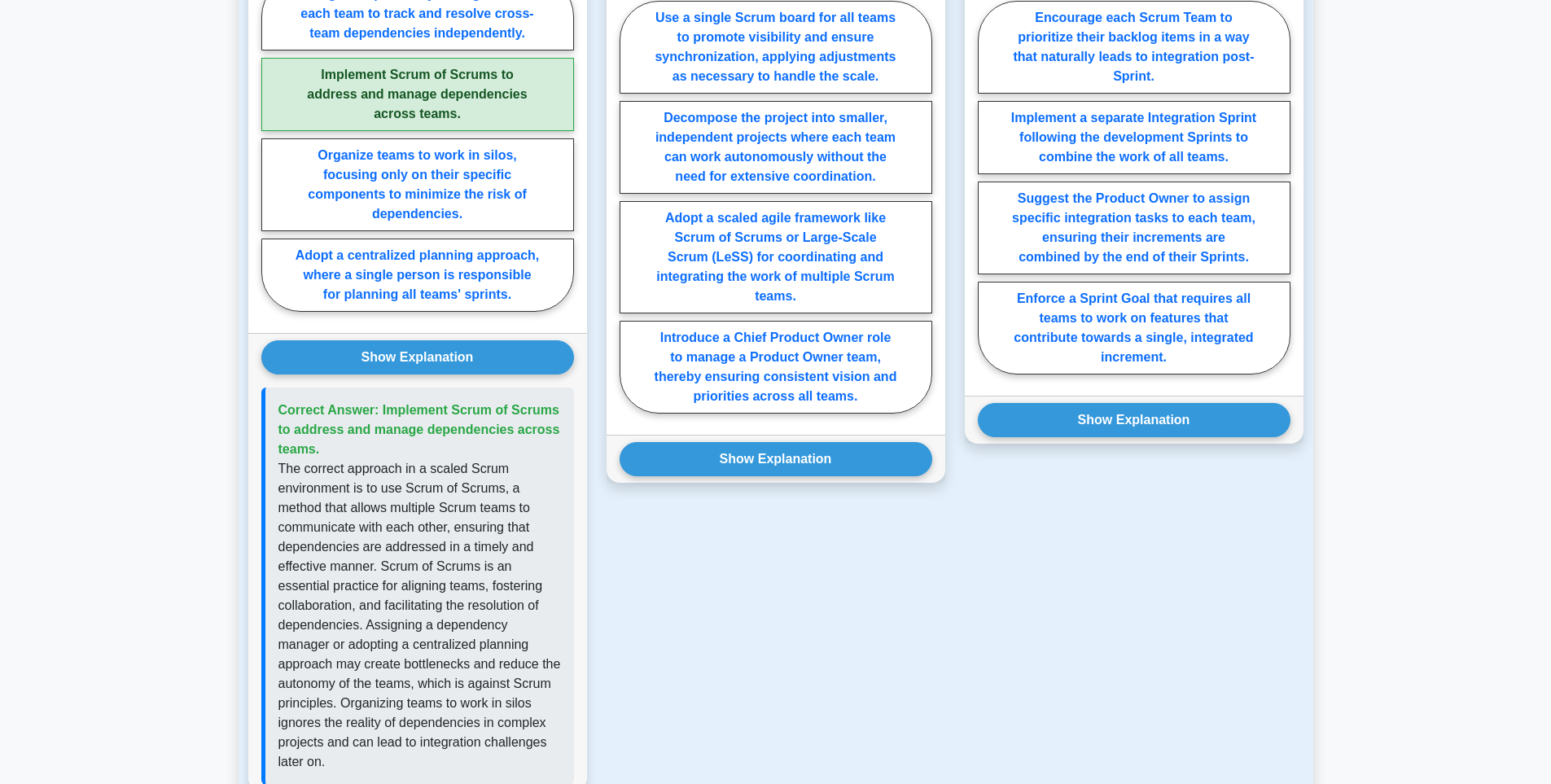
click at [483, 356] on div "Show Explanation Correct Answer: Implement Scrum of Scrums to address and manag…" at bounding box center [418, 562] width 339 height 458
click at [485, 353] on button "Show Explanation" at bounding box center [418, 357] width 313 height 34
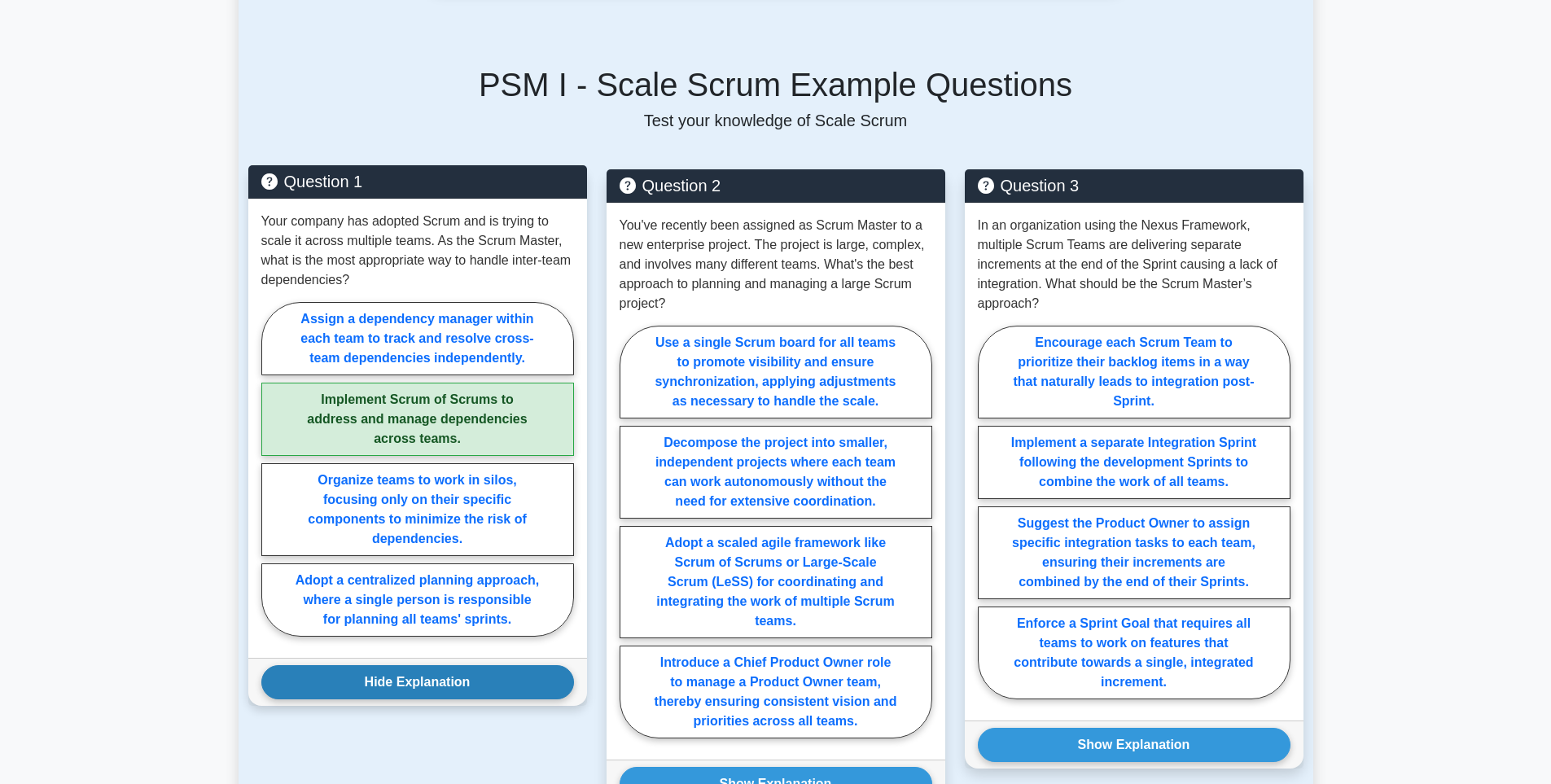
scroll to position [965, 0]
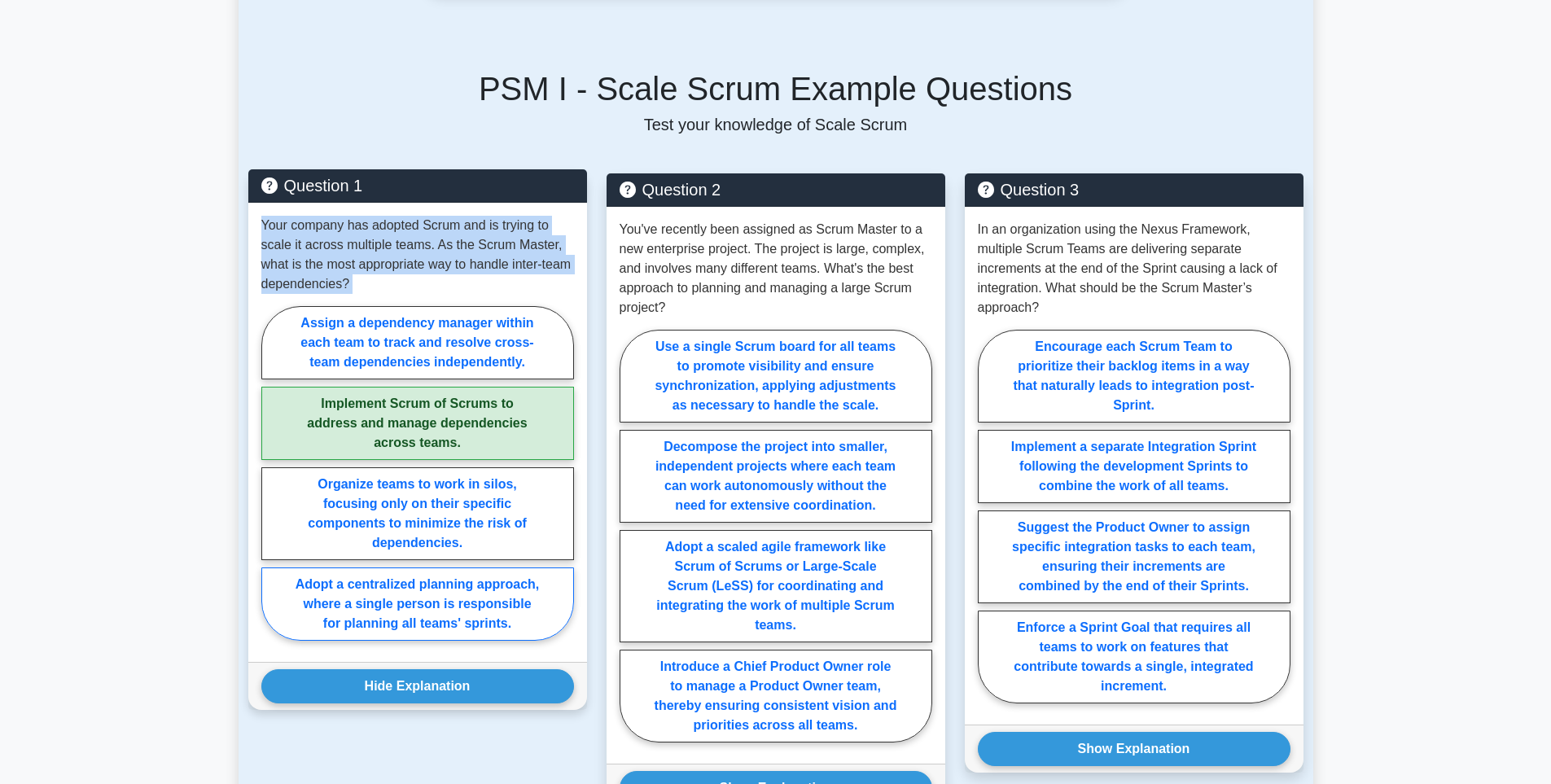
drag, startPoint x: 259, startPoint y: 208, endPoint x: 478, endPoint y: 587, distance: 437.7
click at [478, 587] on div "Your company has adopted Scrum and is trying to scale it across multiple teams.…" at bounding box center [418, 432] width 339 height 459
copy div "Your company has adopted Scrum and is trying to scale it across multiple teams.…"
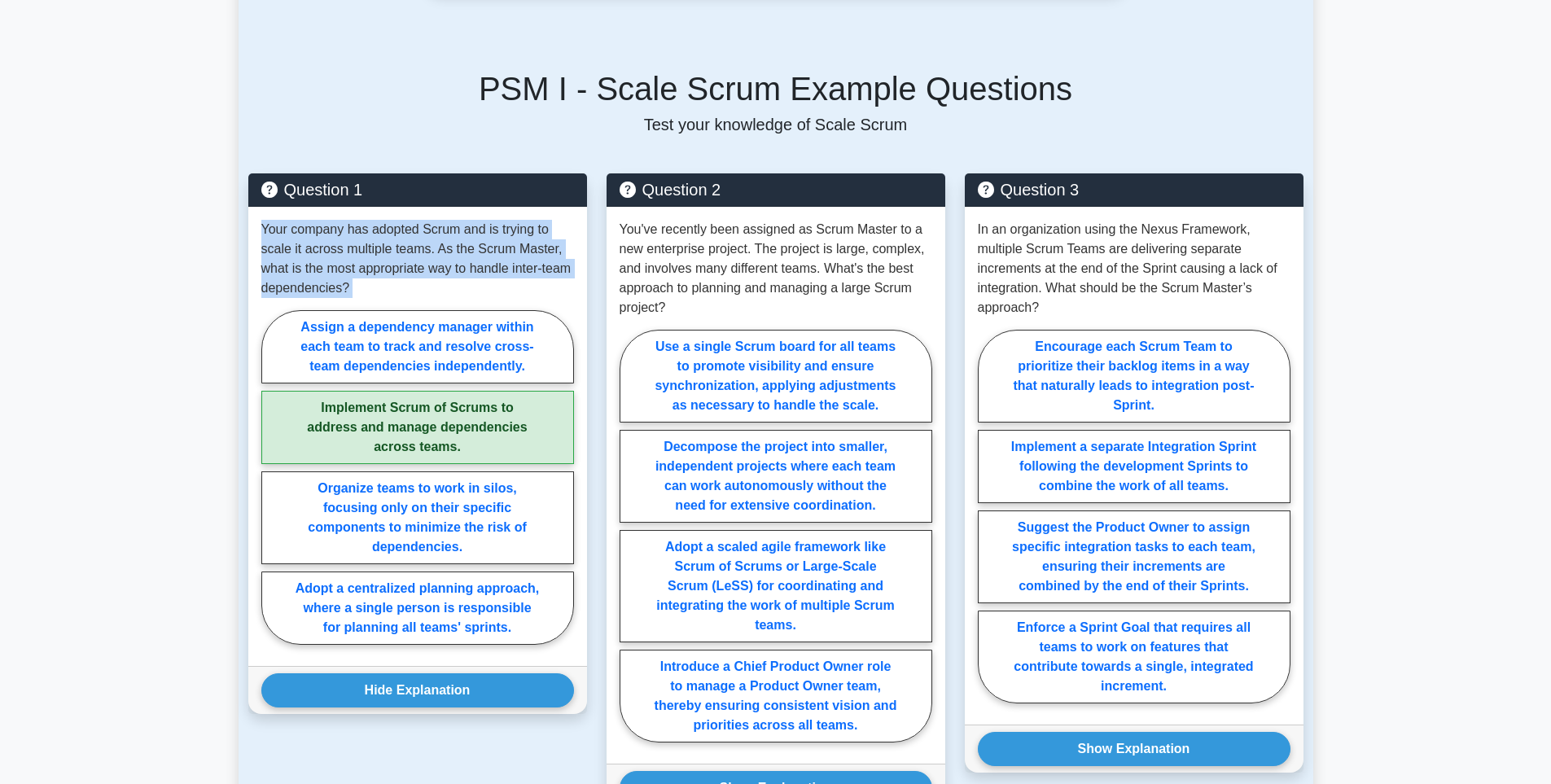
drag, startPoint x: 452, startPoint y: 517, endPoint x: 170, endPoint y: 471, distance: 285.7
click at [170, 471] on main "Back to Professional Scrum Master I (PSM I) Test Flashcards Scale Scrum Impleme…" at bounding box center [775, 304] width 1551 height 2434
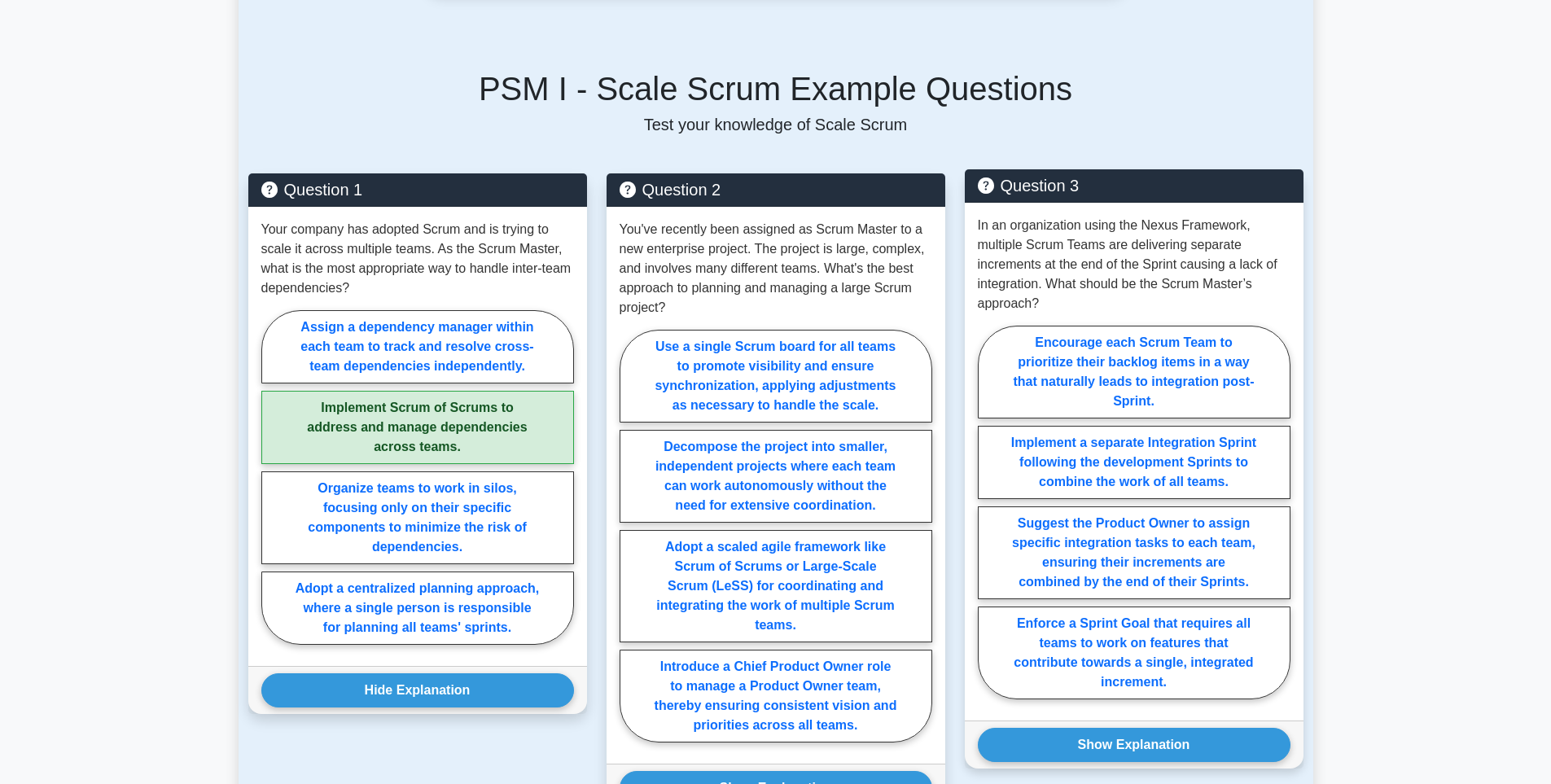
scroll to position [1053, 0]
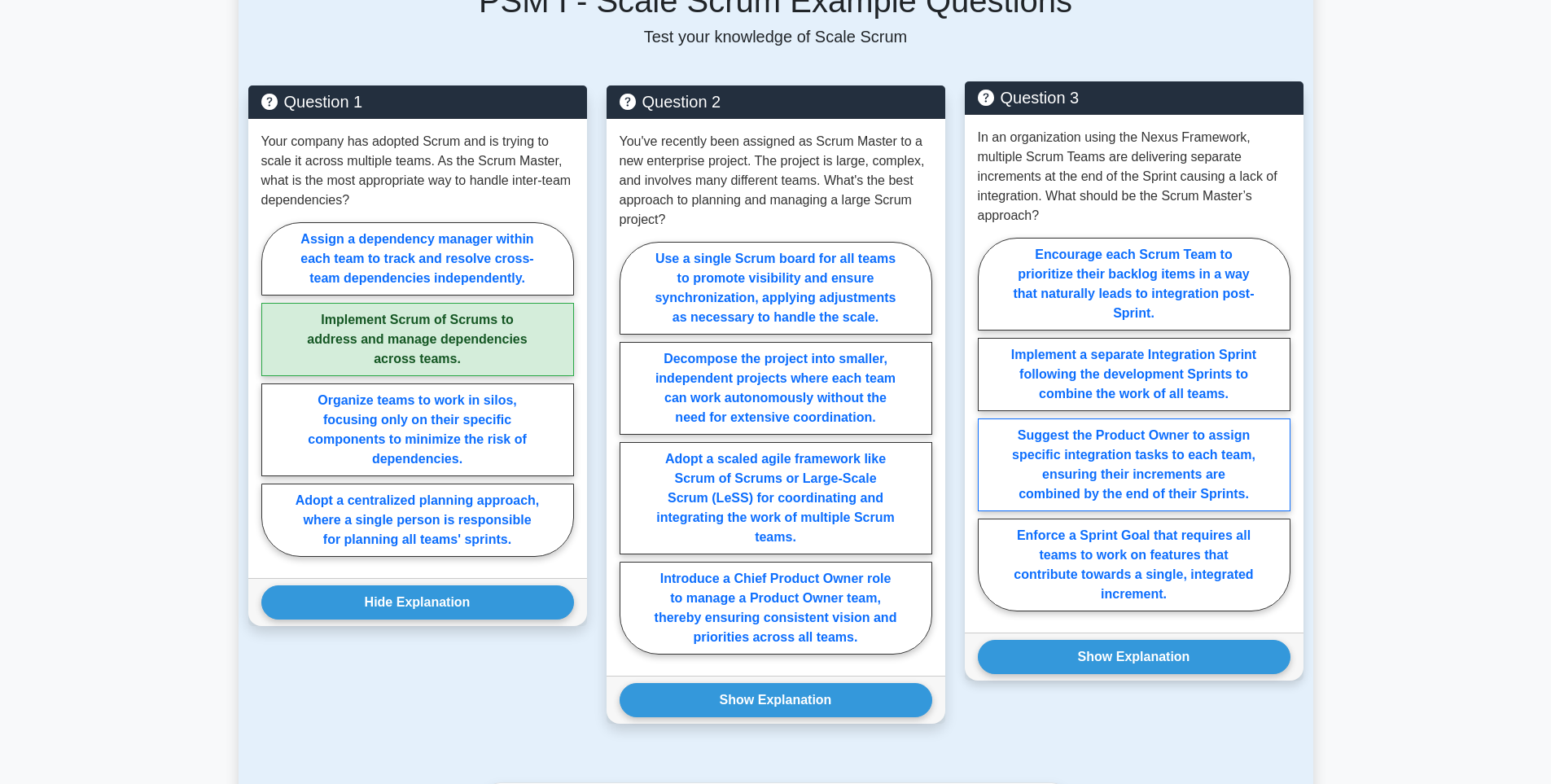
click at [1098, 479] on label "Suggest the Product Owner to assign specific integration tasks to each team, en…" at bounding box center [1134, 465] width 313 height 93
click at [988, 435] on input "Suggest the Product Owner to assign specific integration tasks to each team, en…" at bounding box center [983, 429] width 11 height 11
radio input "true"
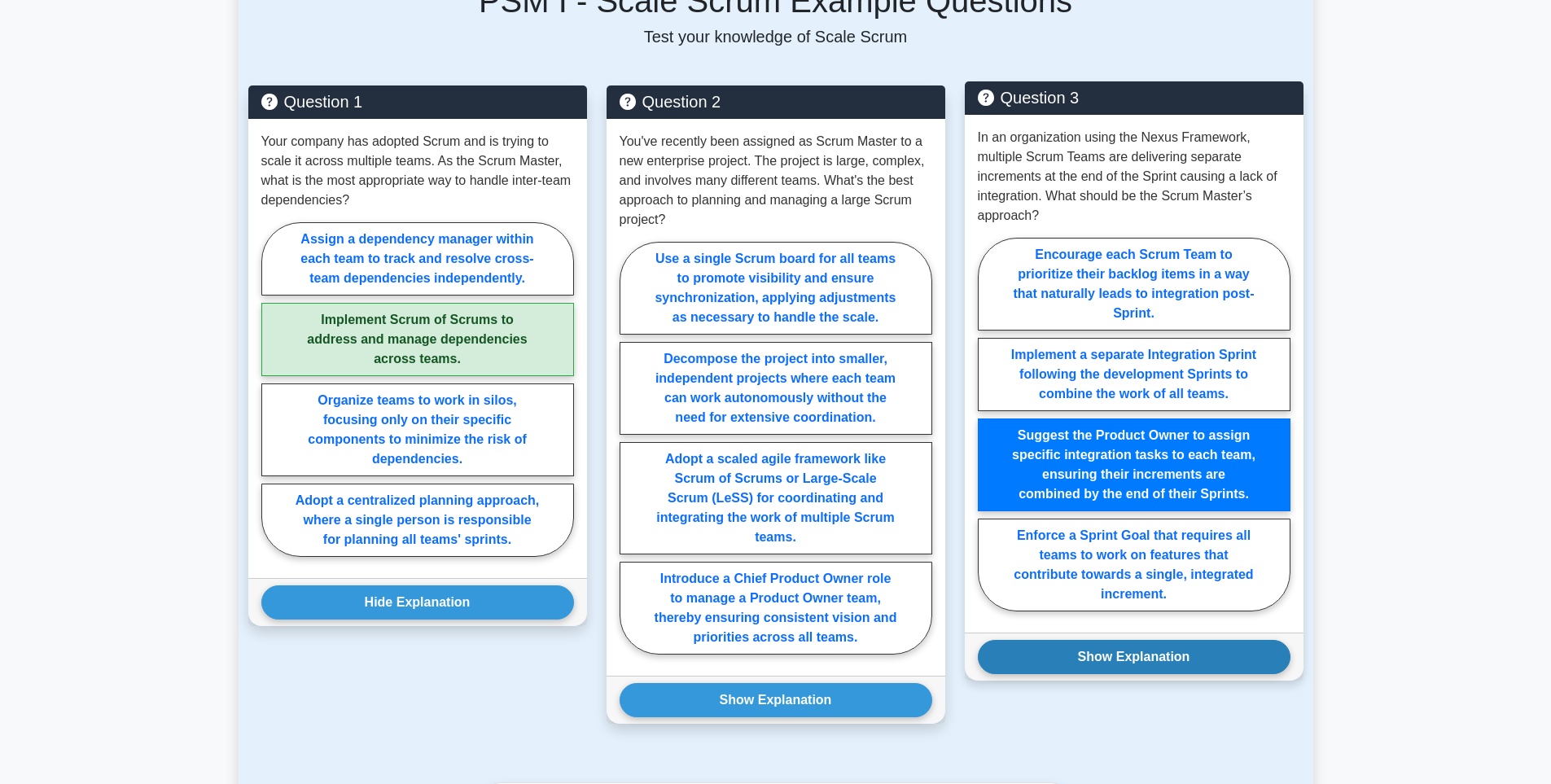
click at [1115, 641] on button "Show Explanation" at bounding box center [1134, 657] width 313 height 34
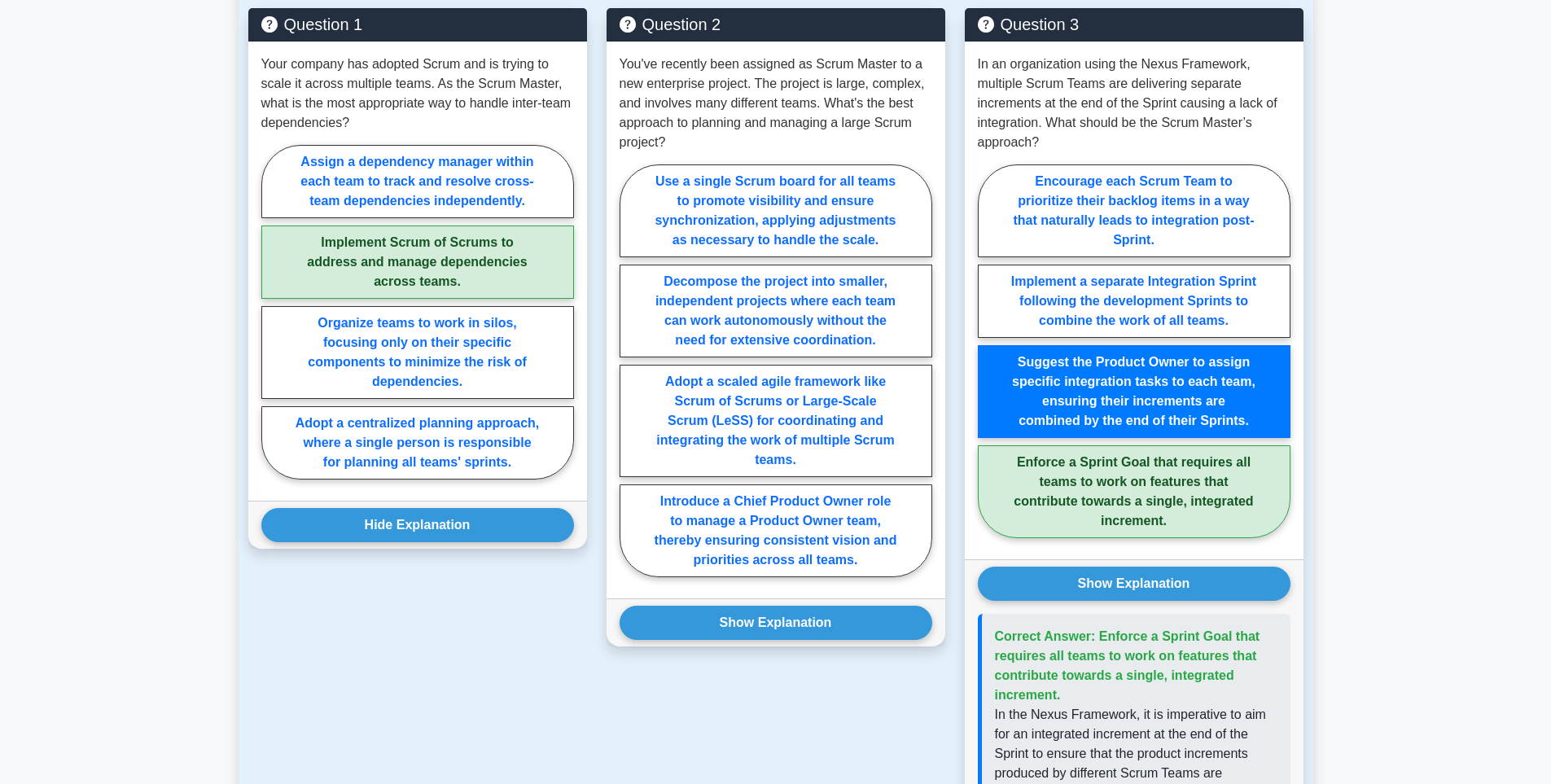
scroll to position [1136, 0]
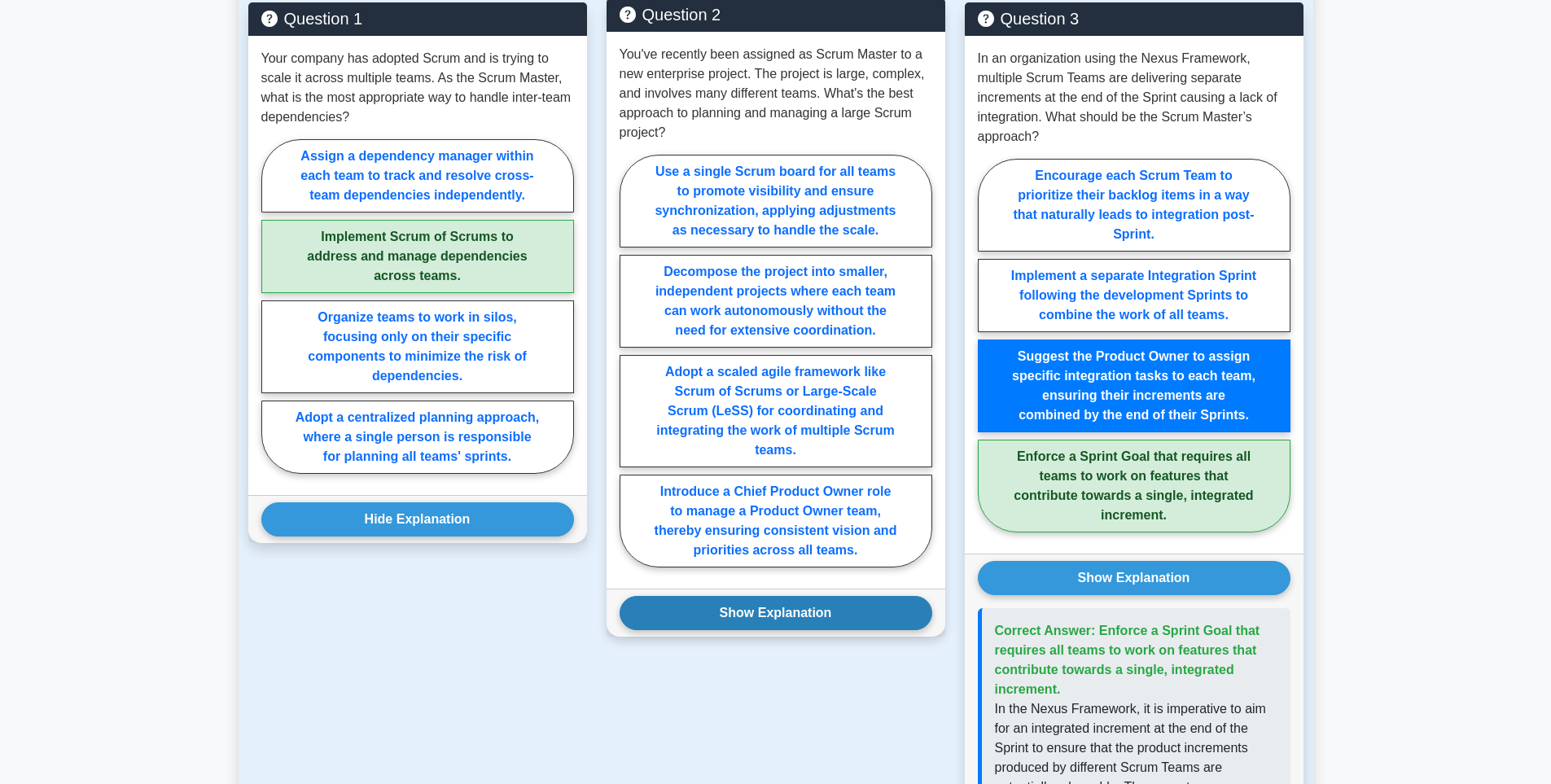
click at [778, 596] on button "Show Explanation" at bounding box center [776, 613] width 313 height 34
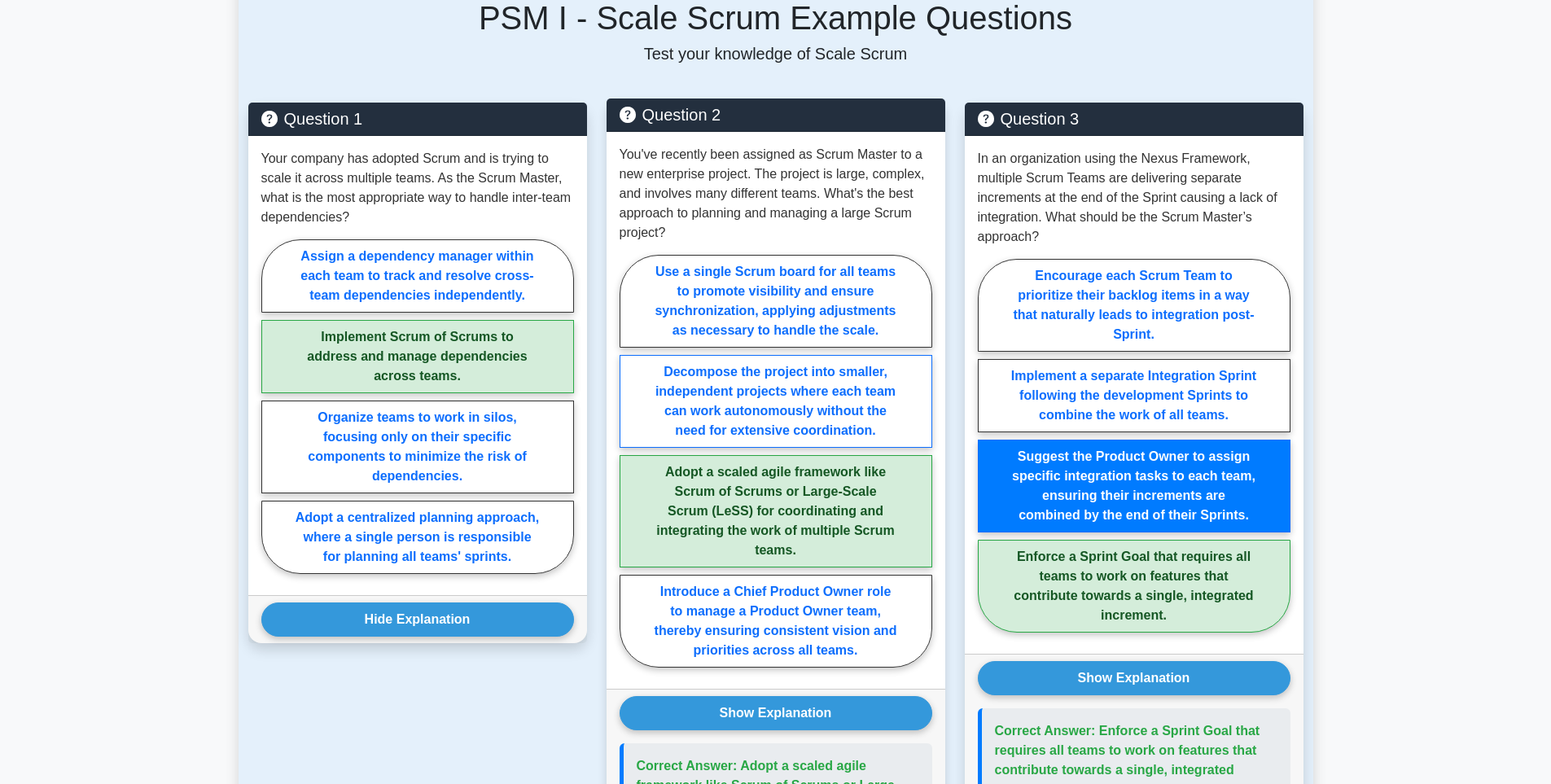
scroll to position [1034, 0]
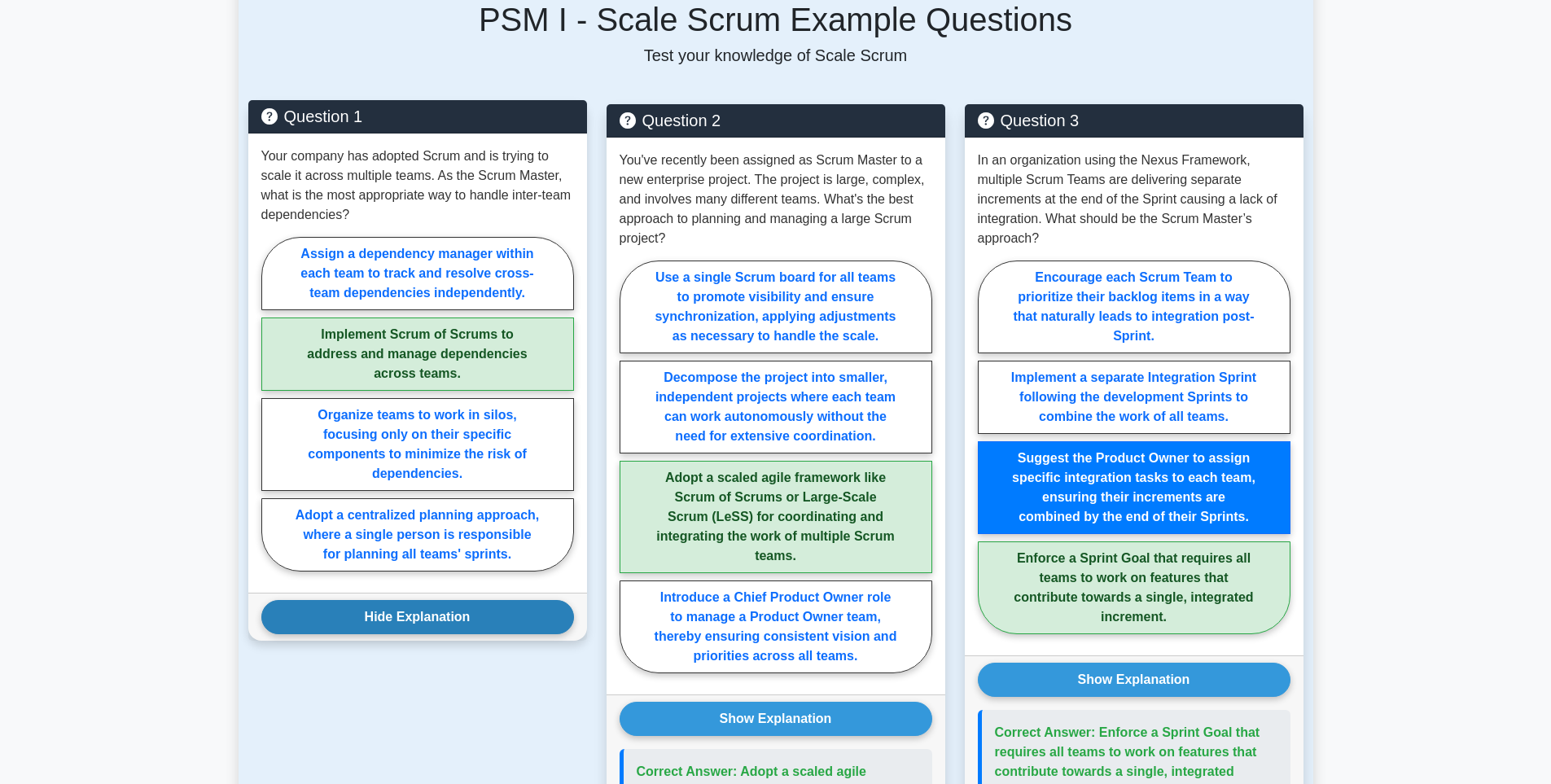
click at [483, 600] on button "Hide Explanation" at bounding box center [418, 617] width 313 height 34
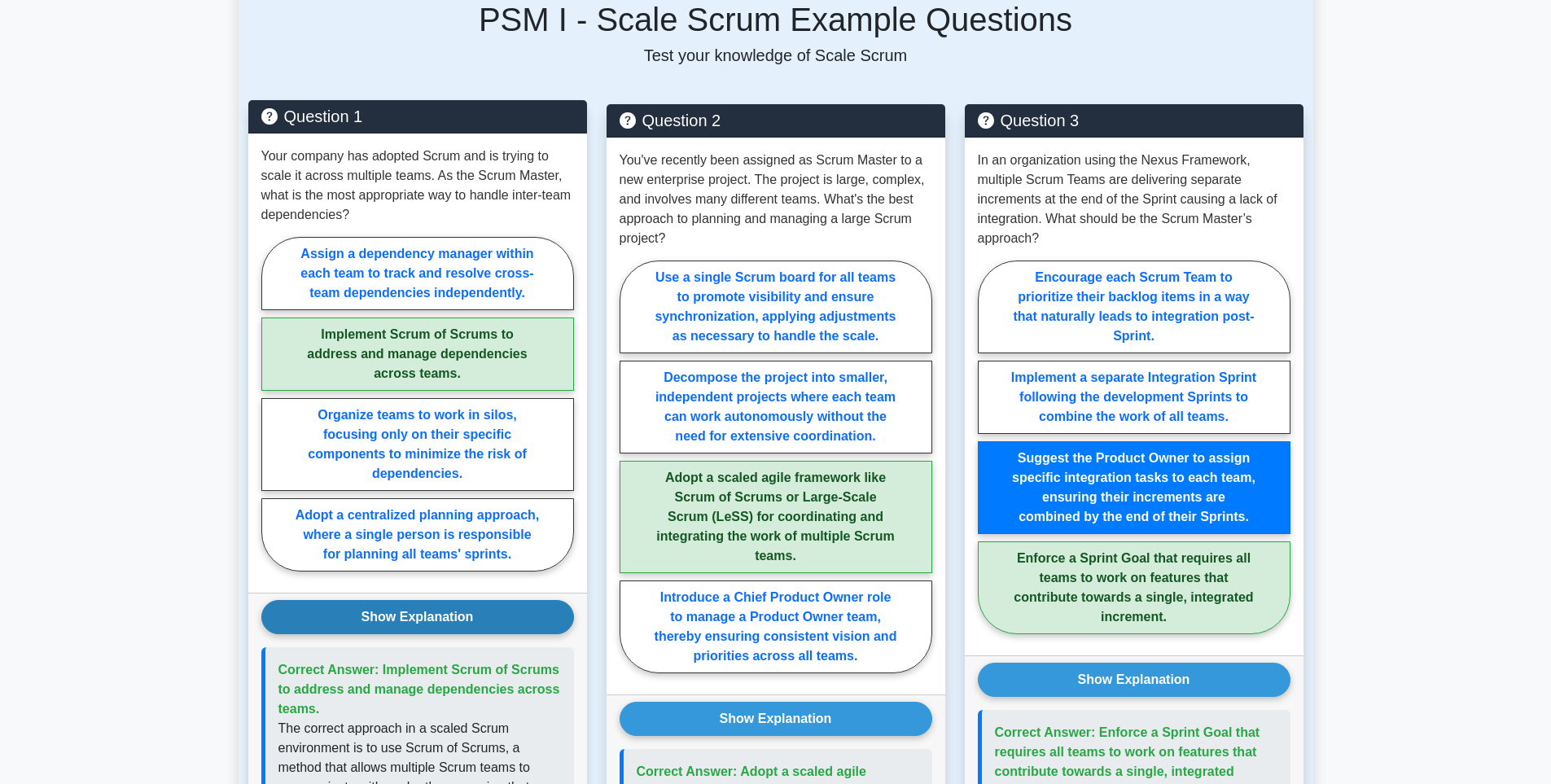
click at [507, 600] on button "Show Explanation" at bounding box center [418, 617] width 313 height 34
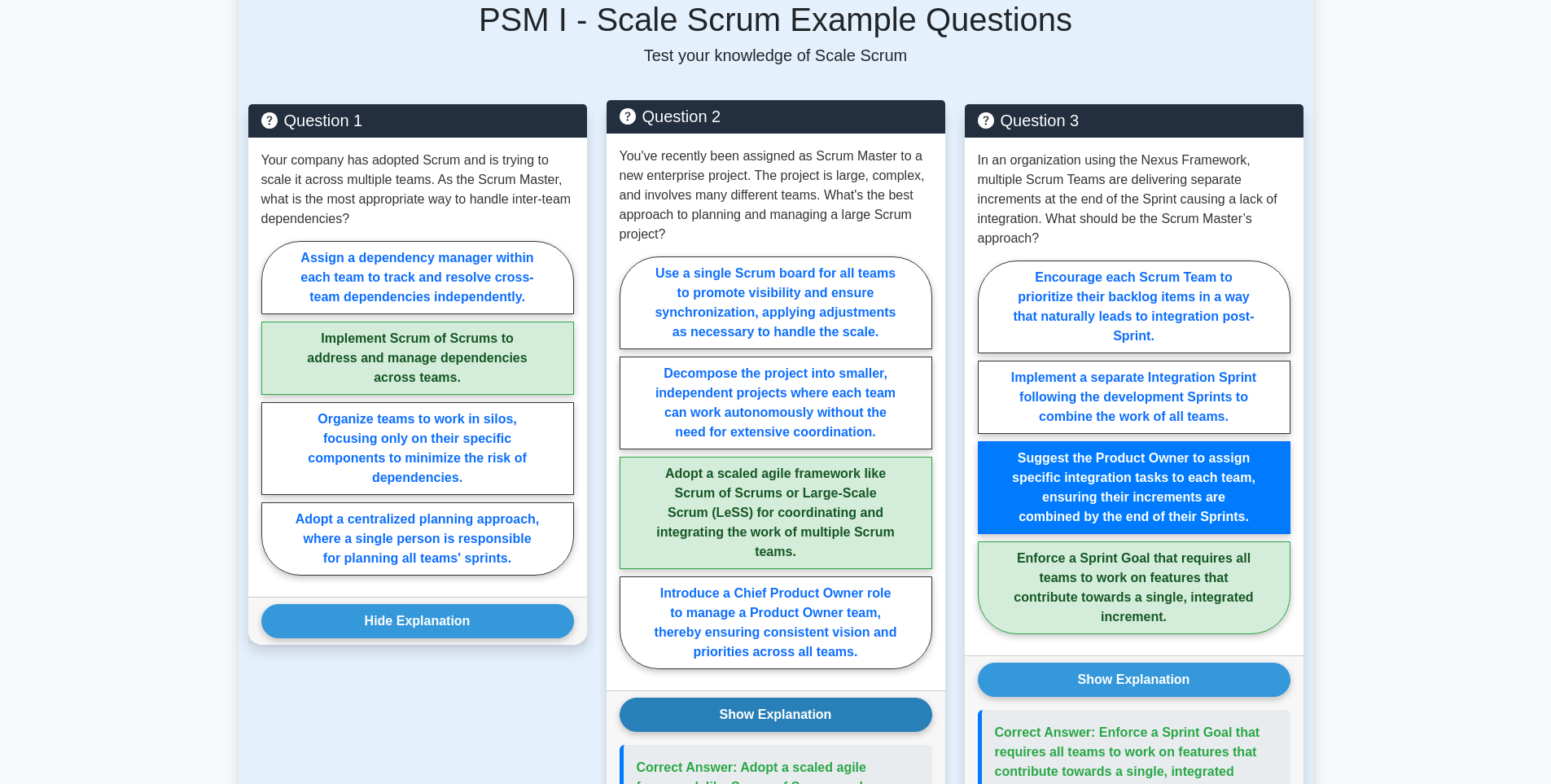
click at [728, 698] on button "Show Explanation" at bounding box center [776, 715] width 313 height 34
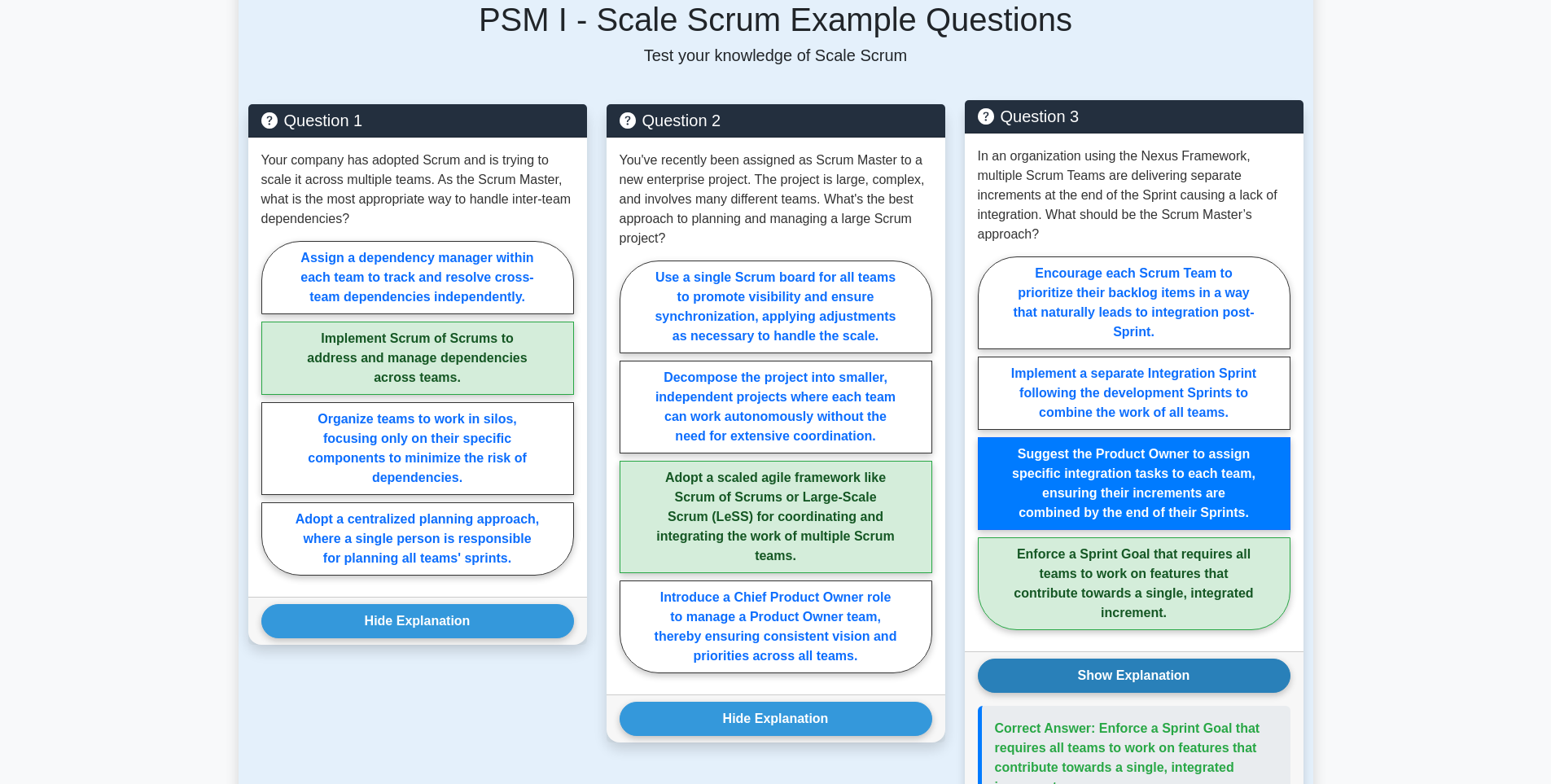
click at [1124, 659] on button "Show Explanation" at bounding box center [1134, 676] width 313 height 34
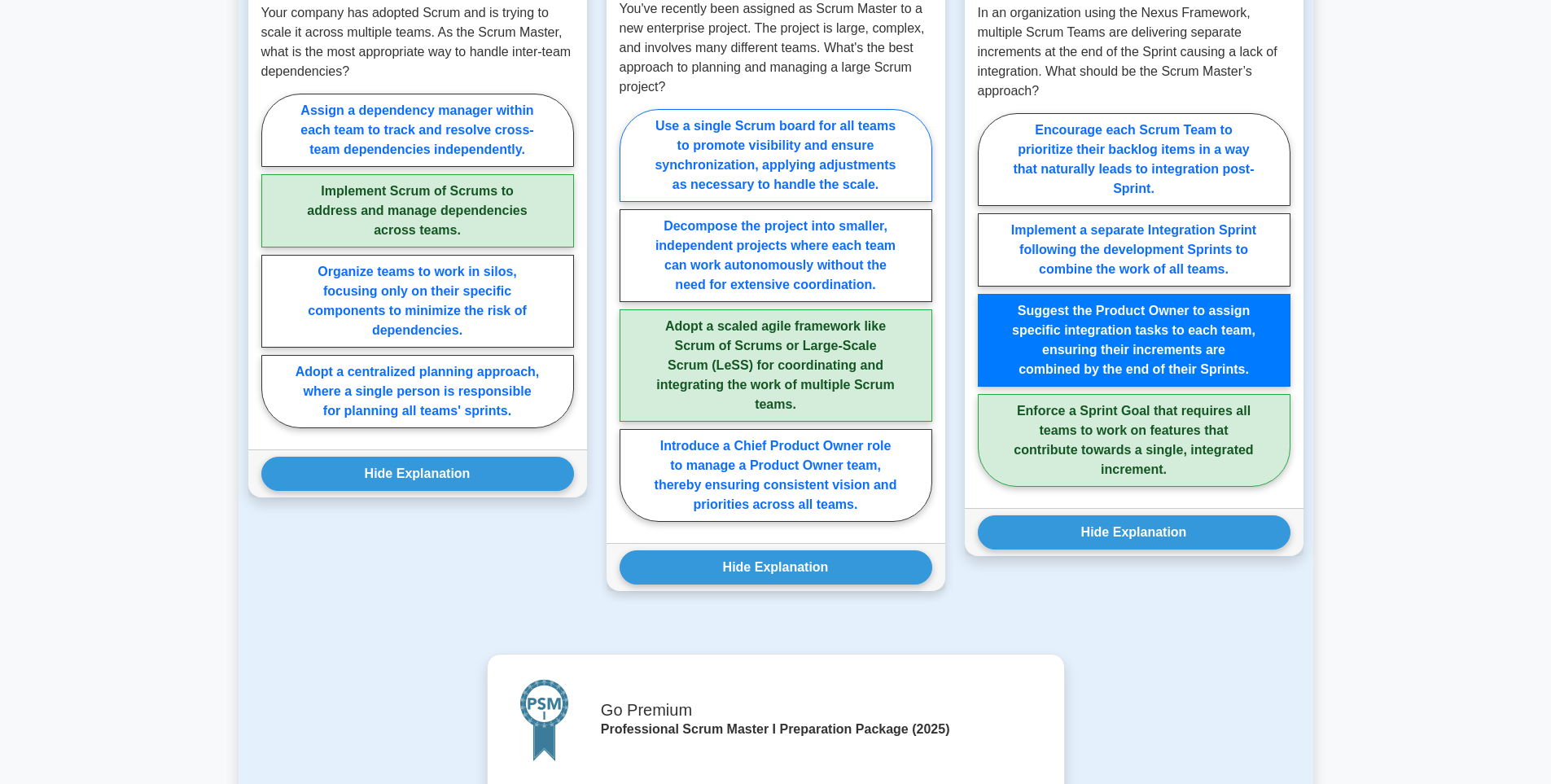
scroll to position [1184, 0]
